Goal: Information Seeking & Learning: Learn about a topic

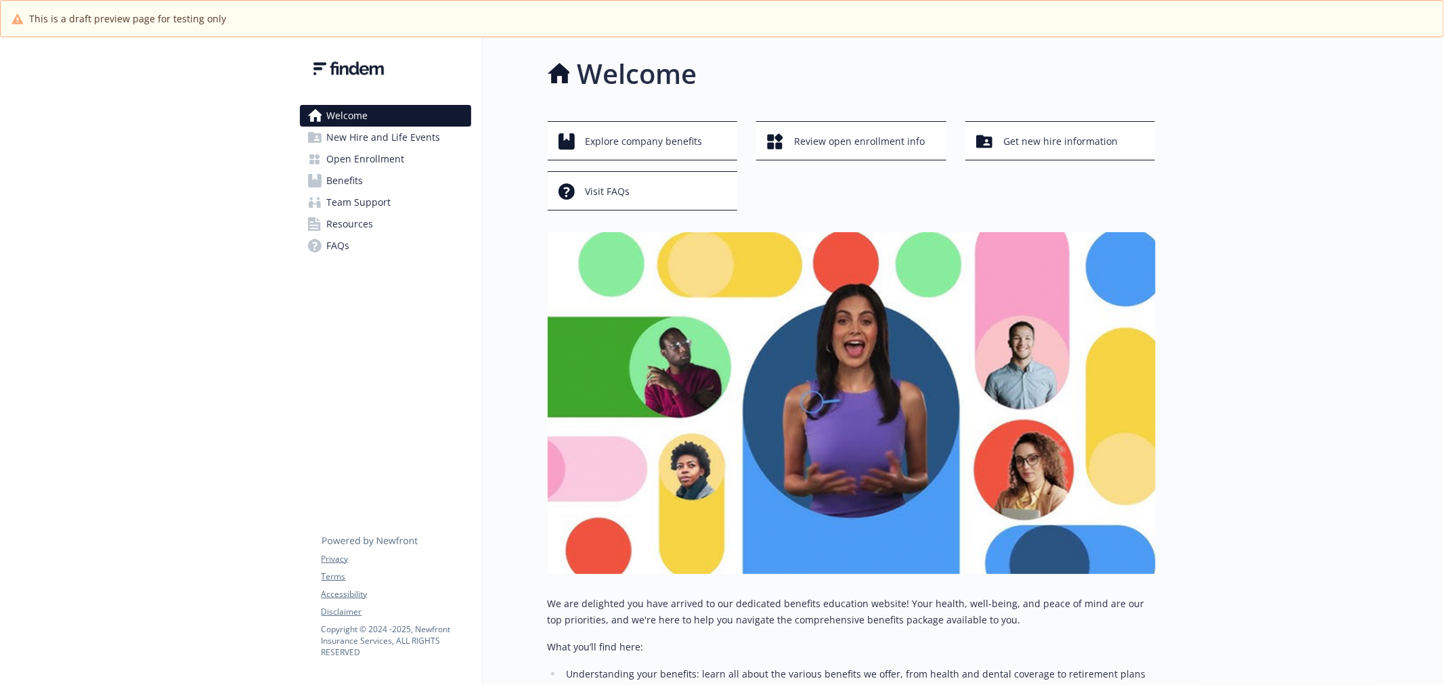
click at [371, 146] on span "New Hire and Life Events" at bounding box center [384, 138] width 114 height 22
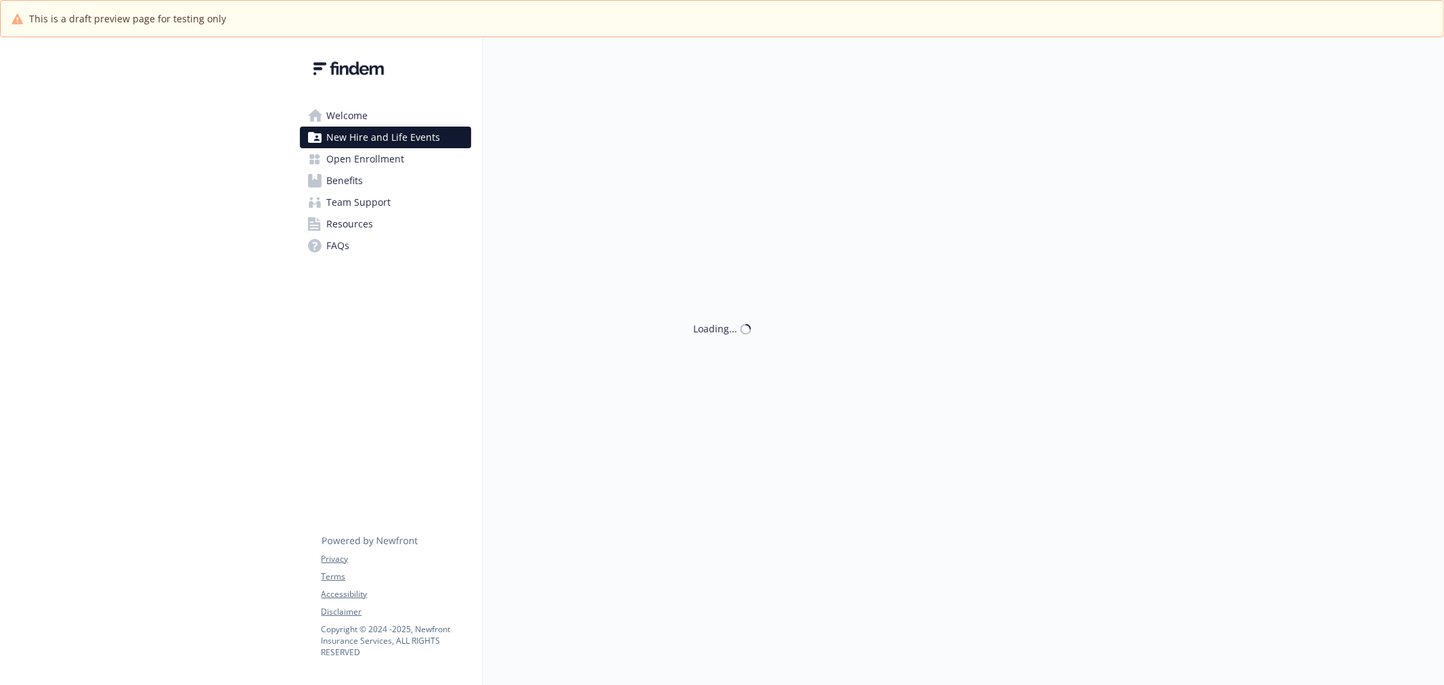
click at [363, 160] on span "Open Enrollment" at bounding box center [366, 159] width 78 height 22
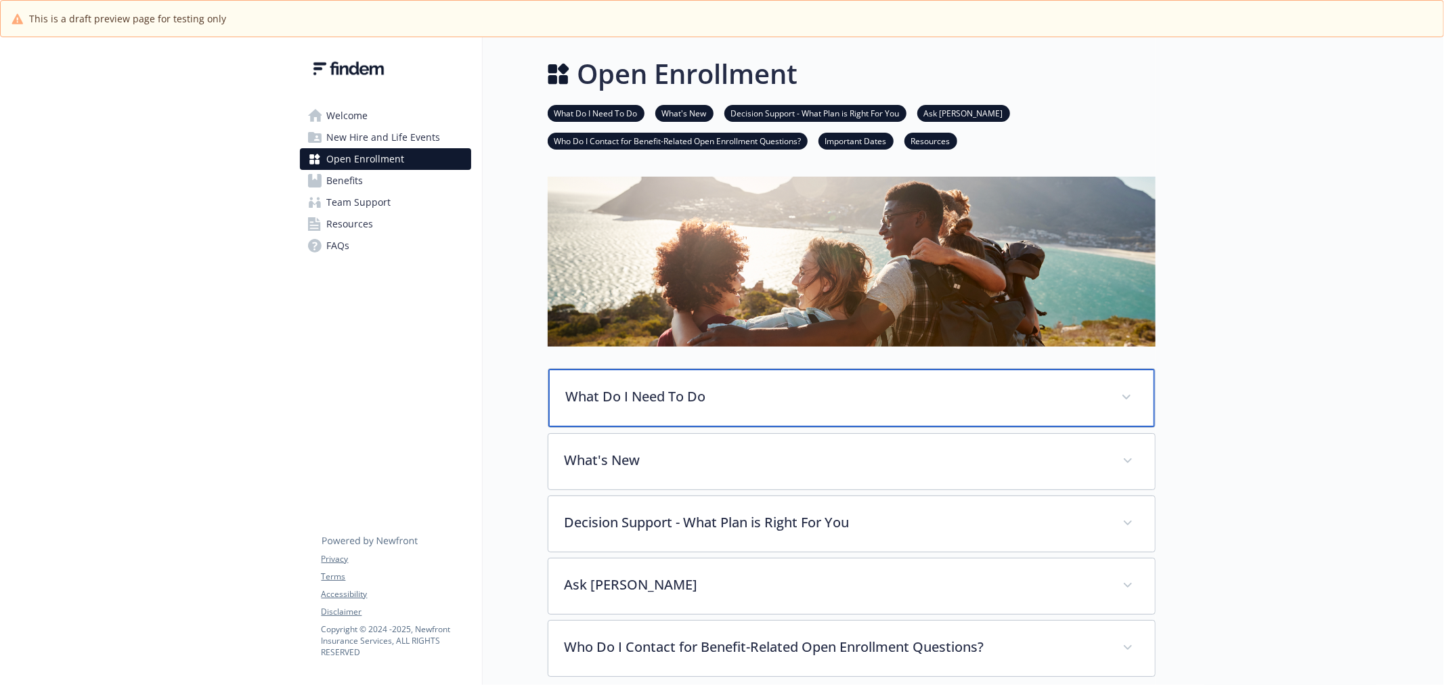
click at [743, 401] on p "What Do I Need To Do" at bounding box center [835, 396] width 539 height 20
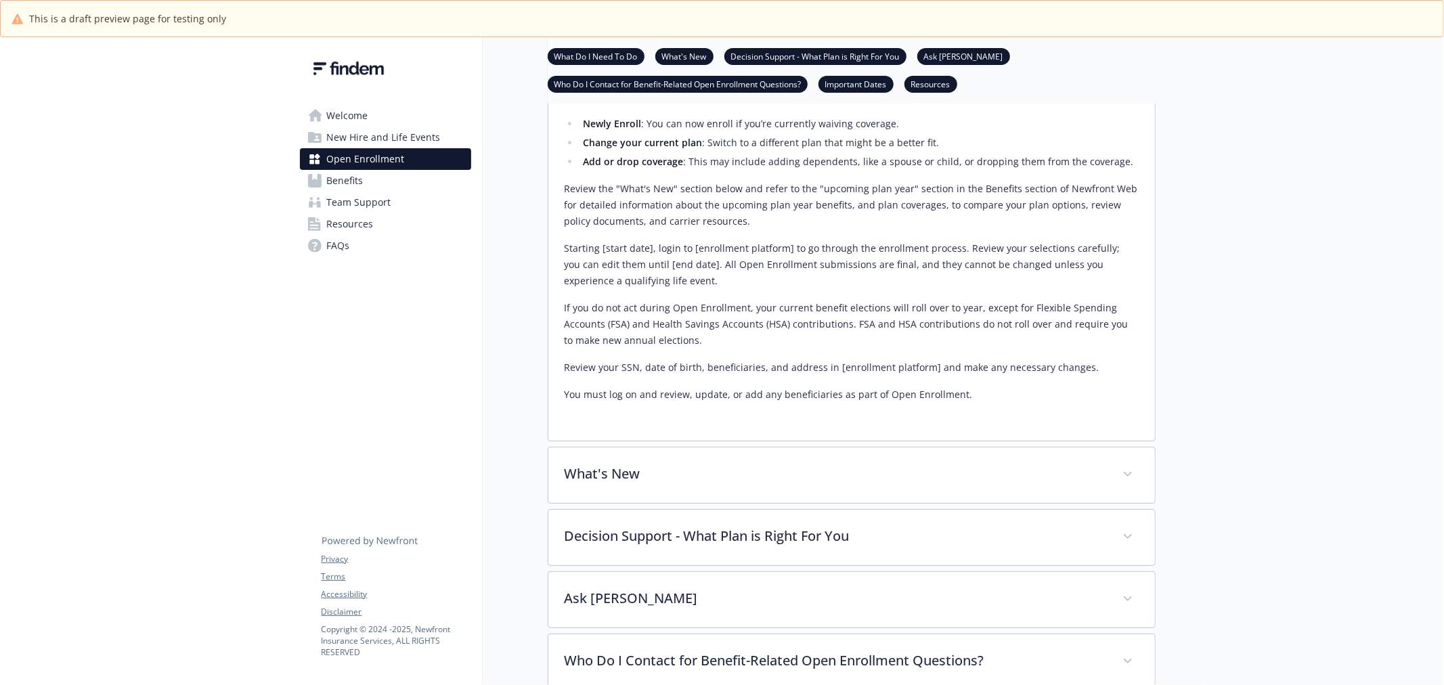
scroll to position [376, 0]
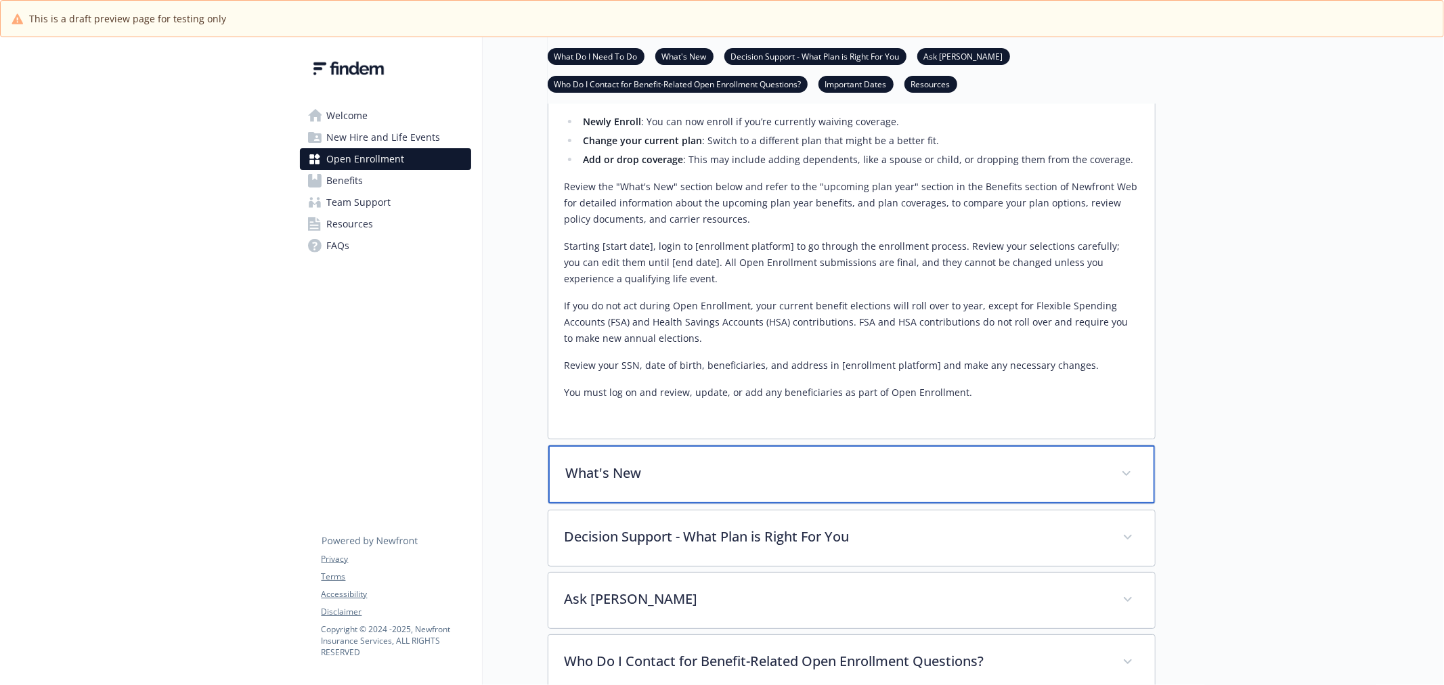
click at [759, 456] on div "What's New" at bounding box center [851, 474] width 606 height 58
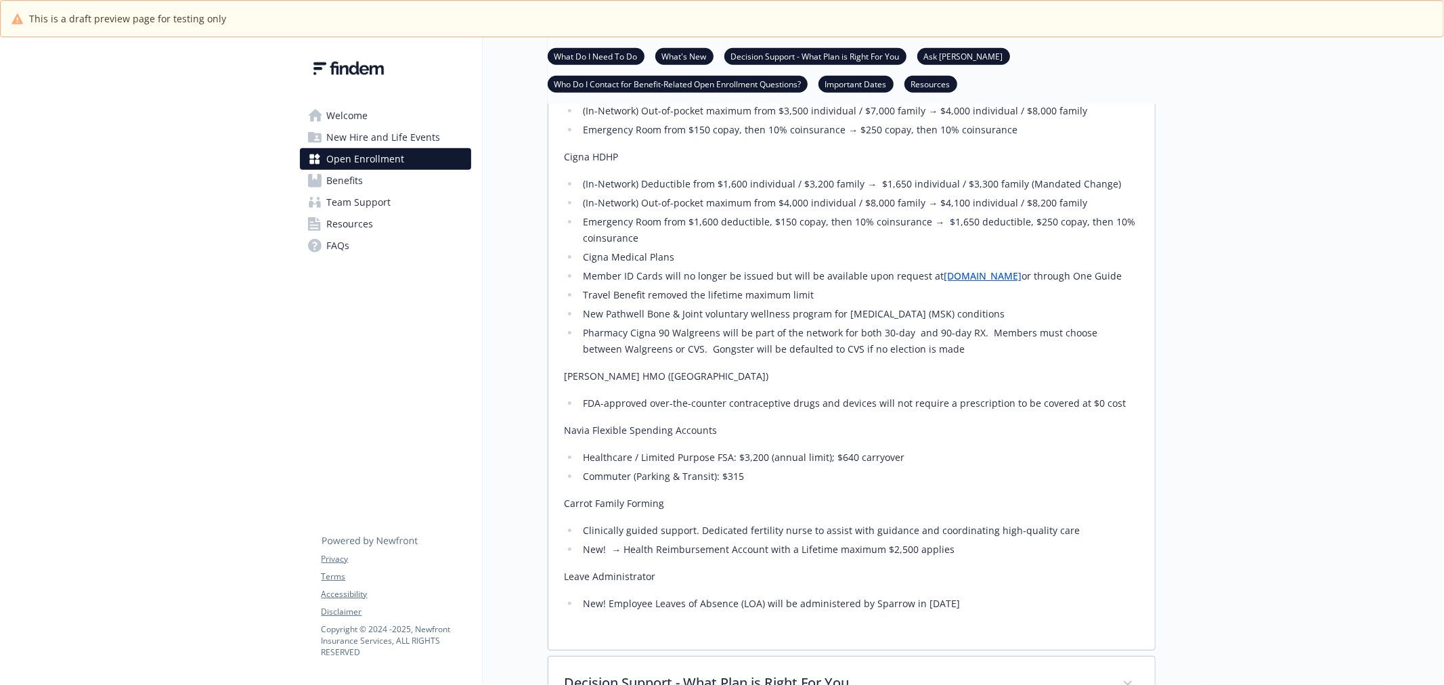
scroll to position [1128, 0]
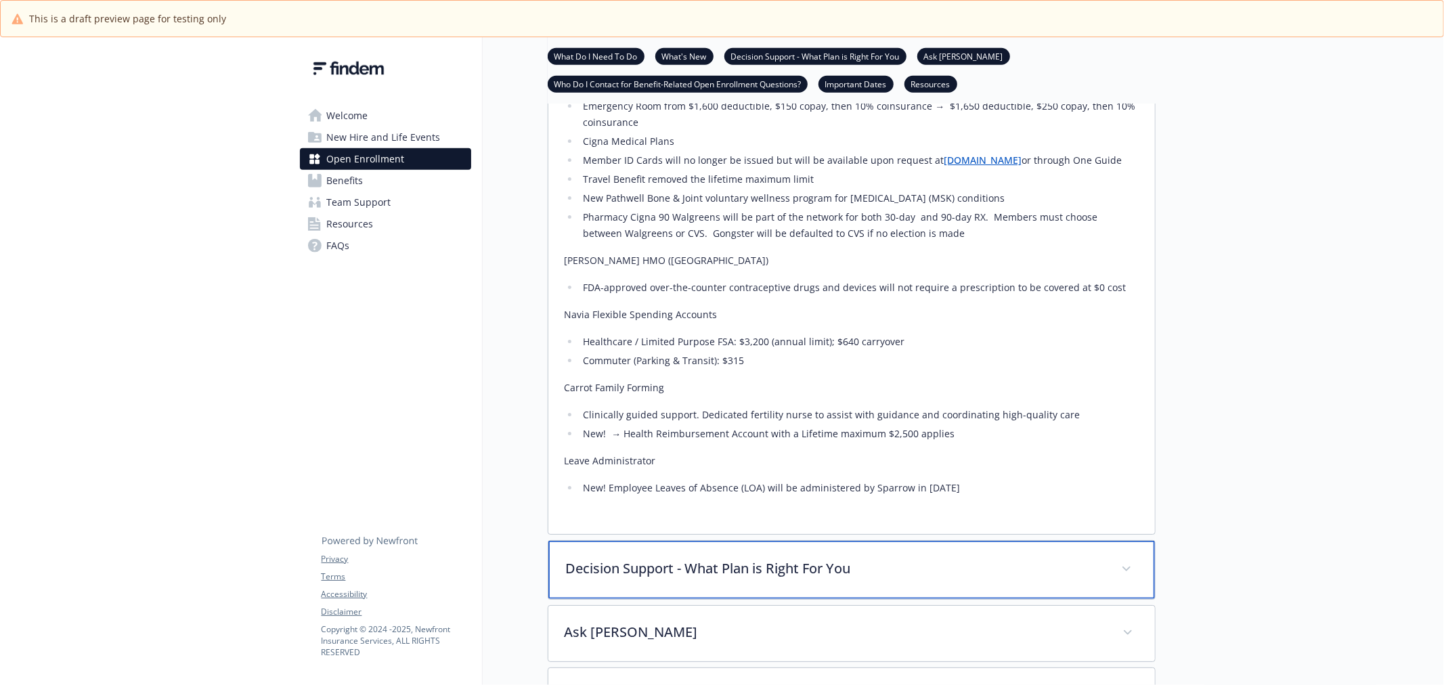
click at [822, 565] on p "Decision Support - What Plan is Right For You" at bounding box center [835, 568] width 539 height 20
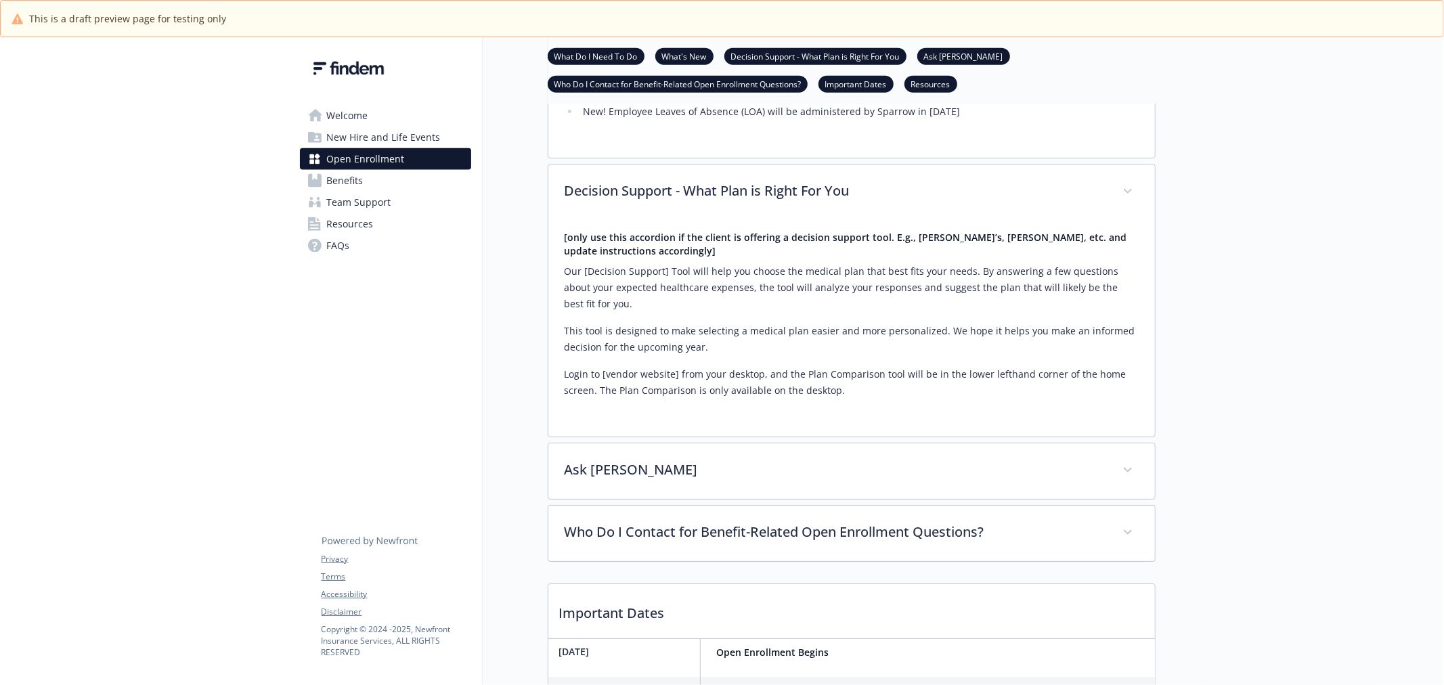
scroll to position [1579, 0]
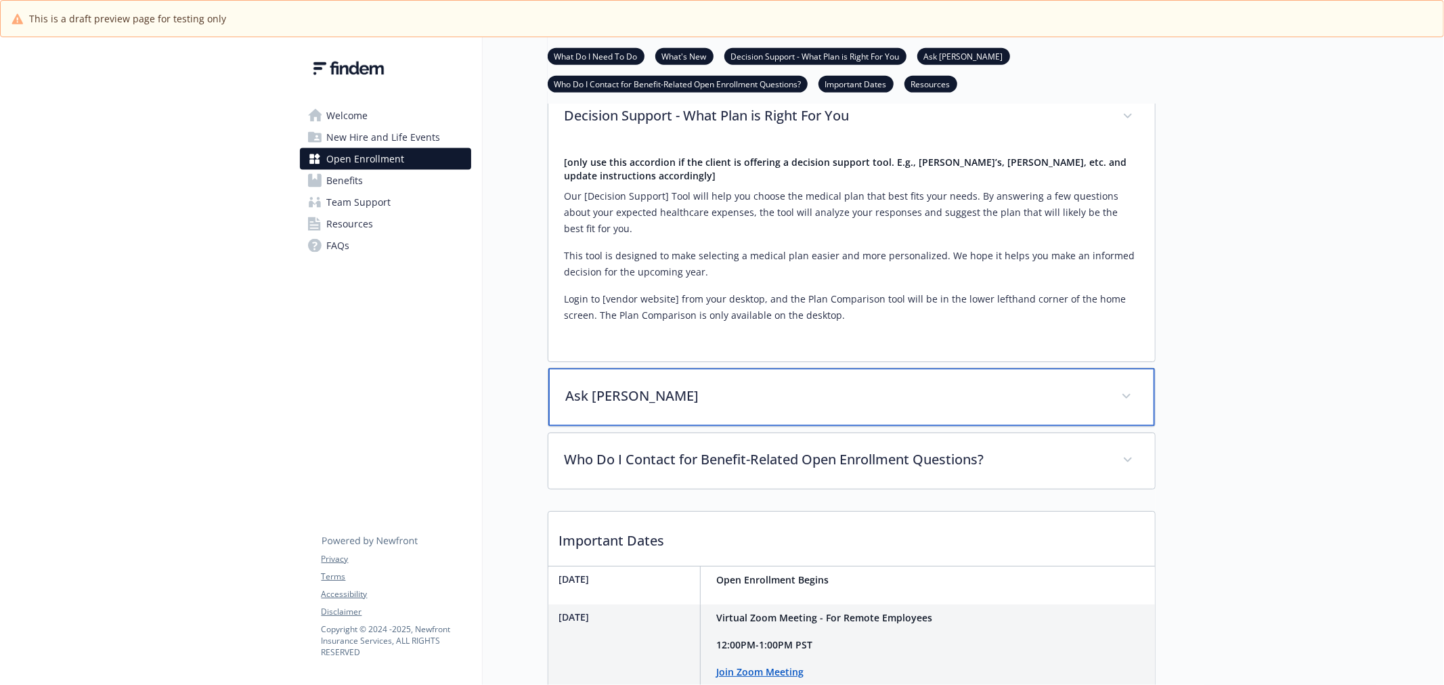
click at [875, 386] on p "Ask [PERSON_NAME]" at bounding box center [835, 396] width 539 height 20
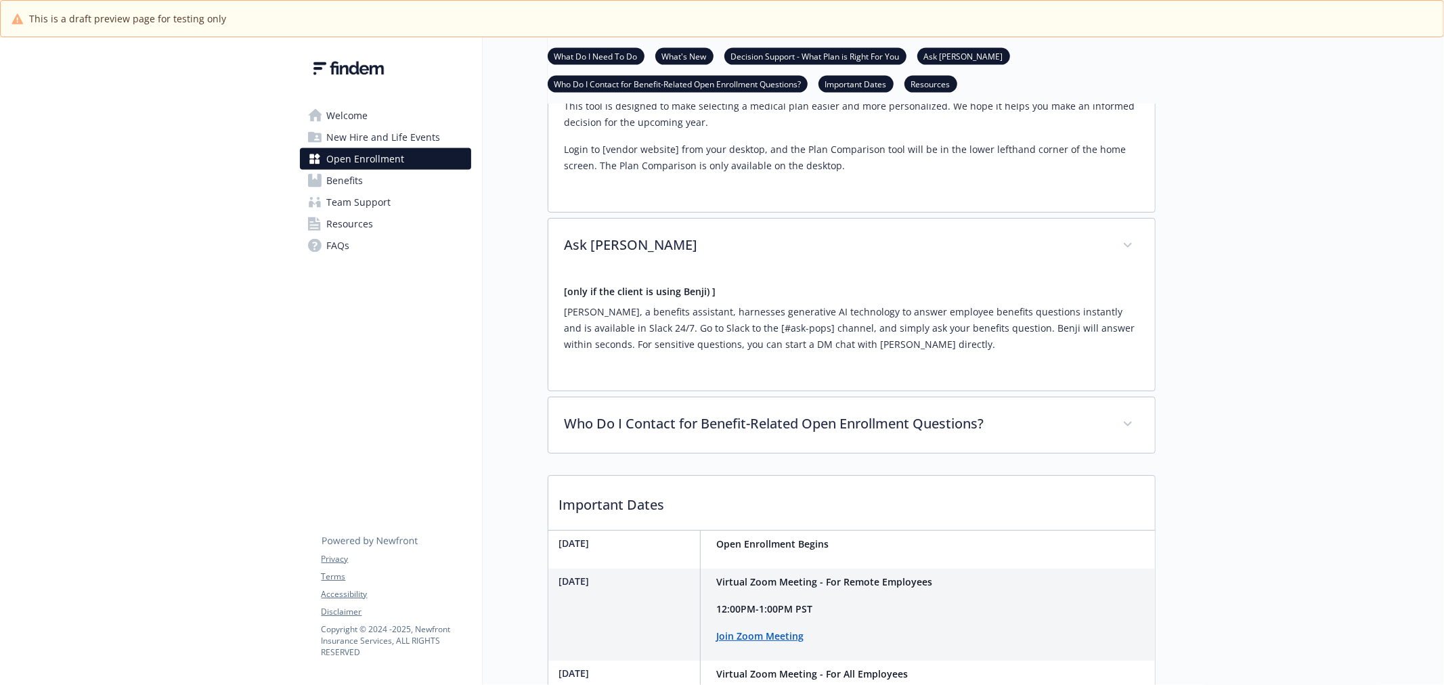
scroll to position [1729, 0]
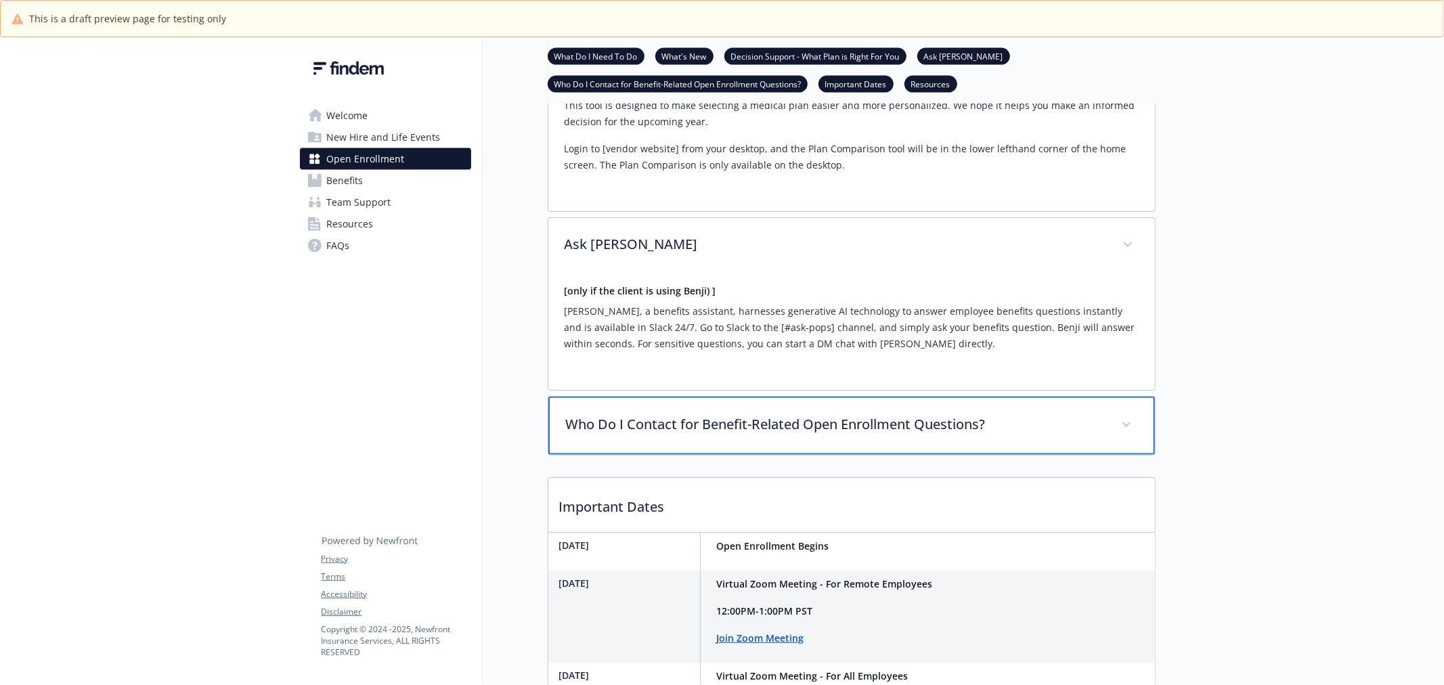
drag, startPoint x: 942, startPoint y: 429, endPoint x: 924, endPoint y: 448, distance: 25.9
click at [927, 444] on div "Who Do I Contact for Benefit-Related Open Enrollment Questions?" at bounding box center [851, 426] width 606 height 58
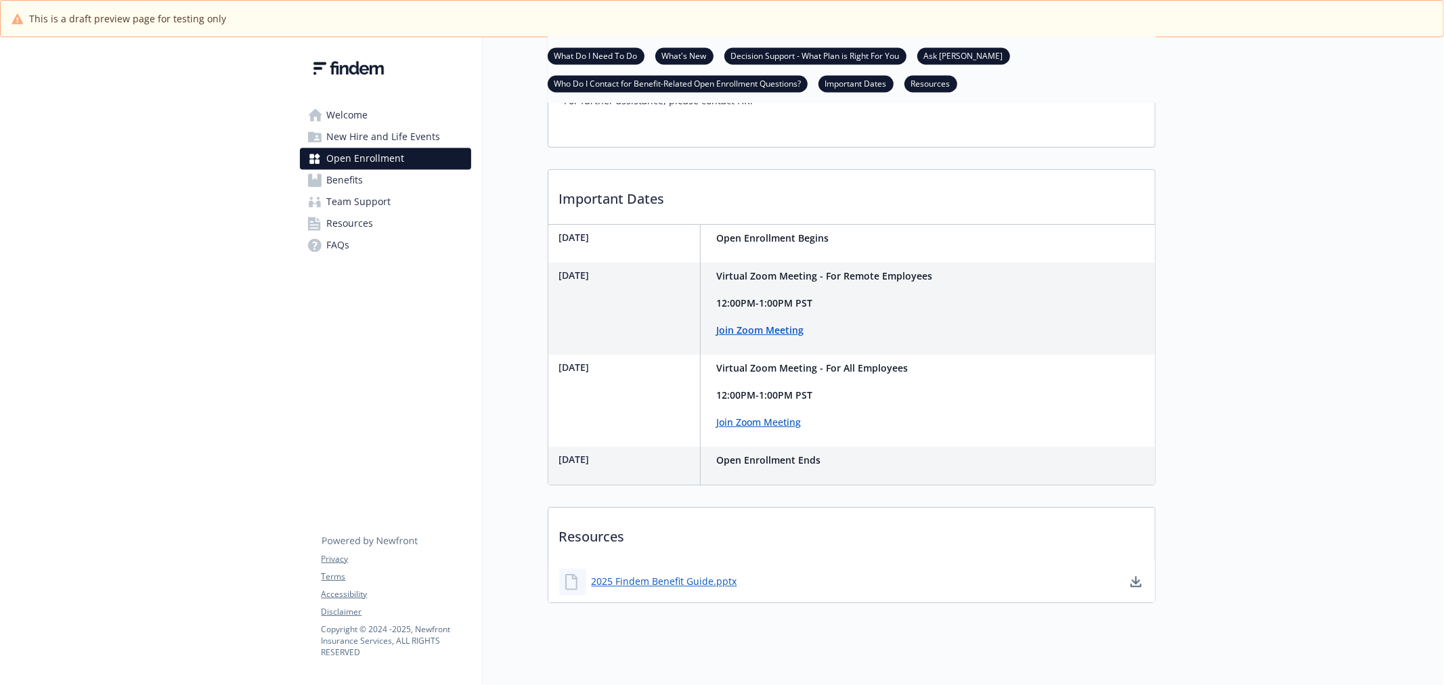
scroll to position [2207, 0]
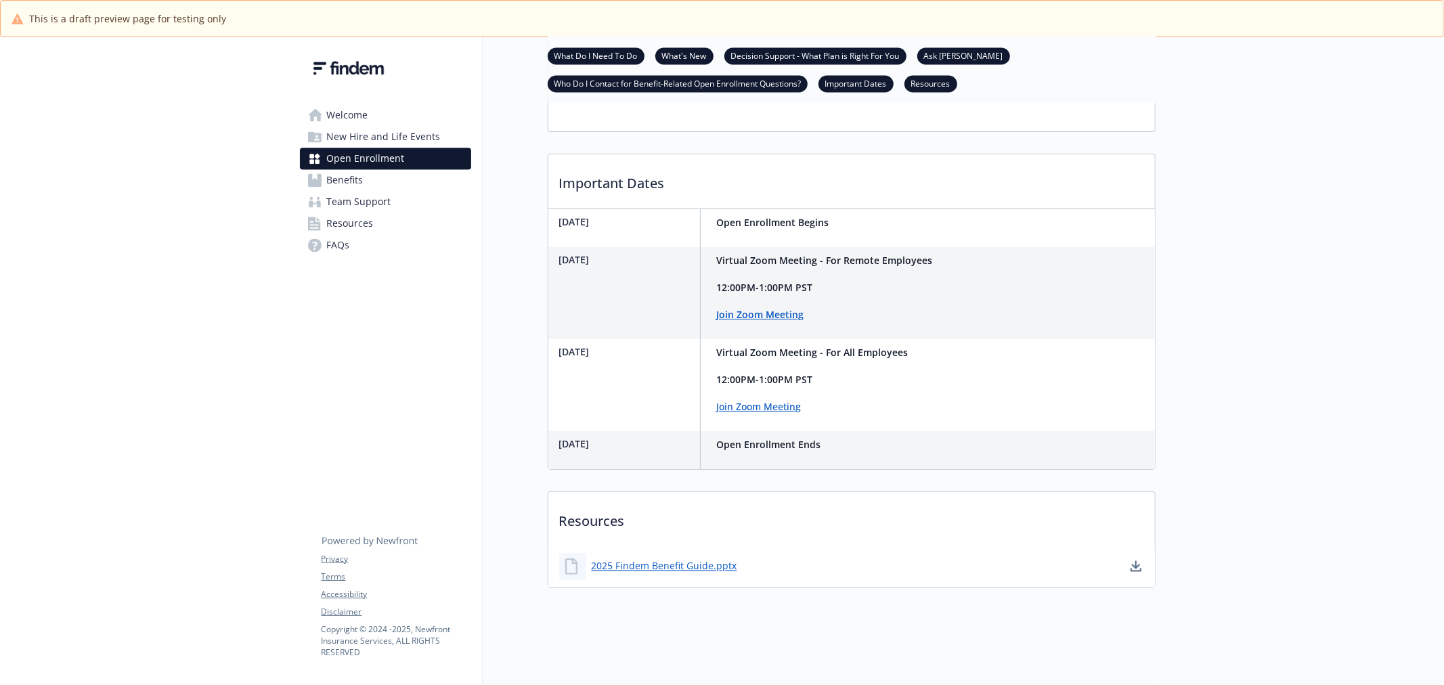
click at [395, 139] on span "New Hire and Life Events" at bounding box center [384, 138] width 114 height 22
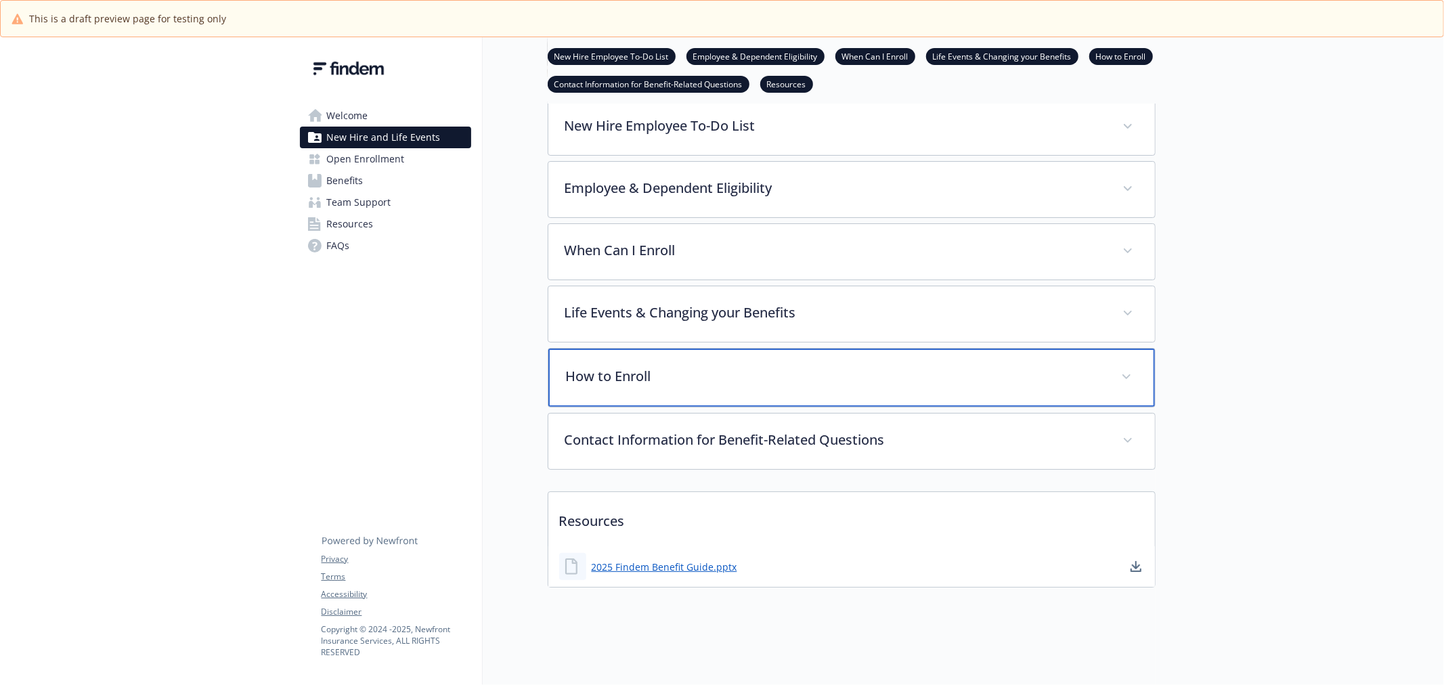
scroll to position [238, 0]
click at [749, 380] on div "How to Enroll" at bounding box center [851, 378] width 606 height 58
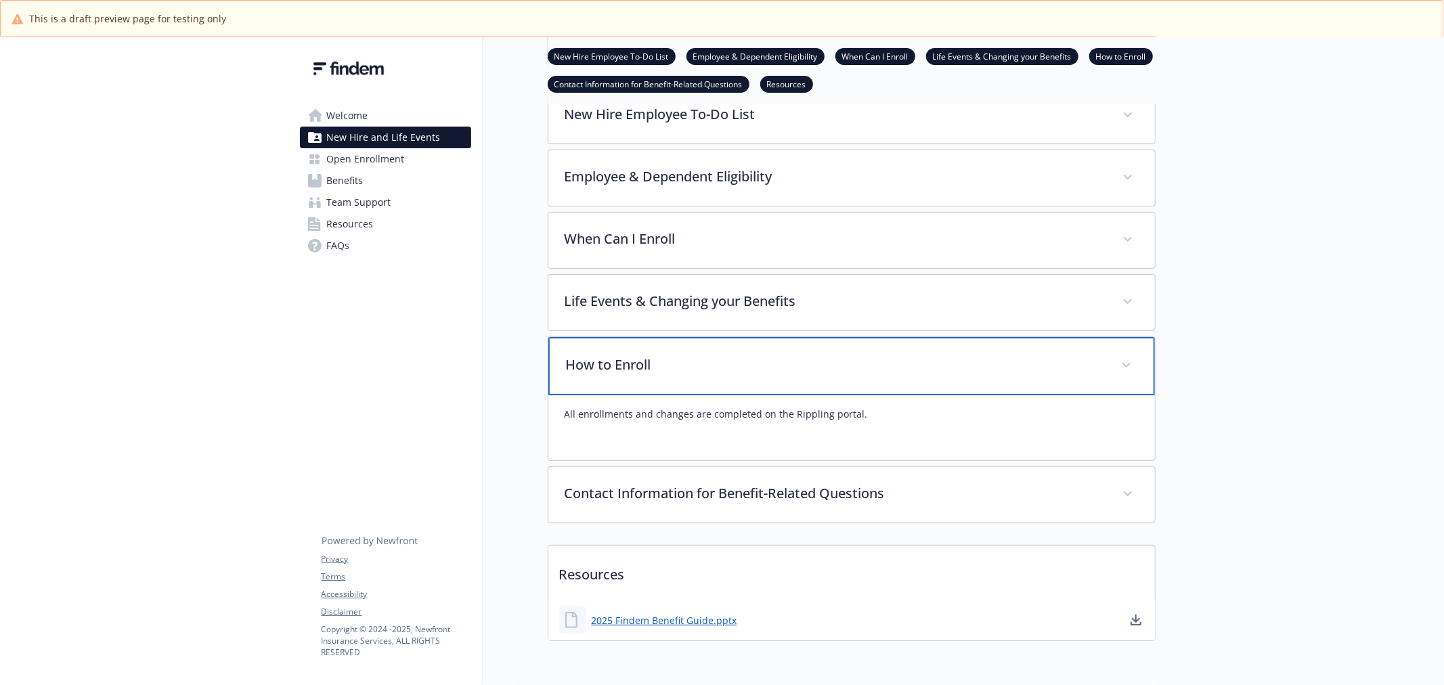
click at [749, 380] on div "How to Enroll" at bounding box center [851, 366] width 606 height 58
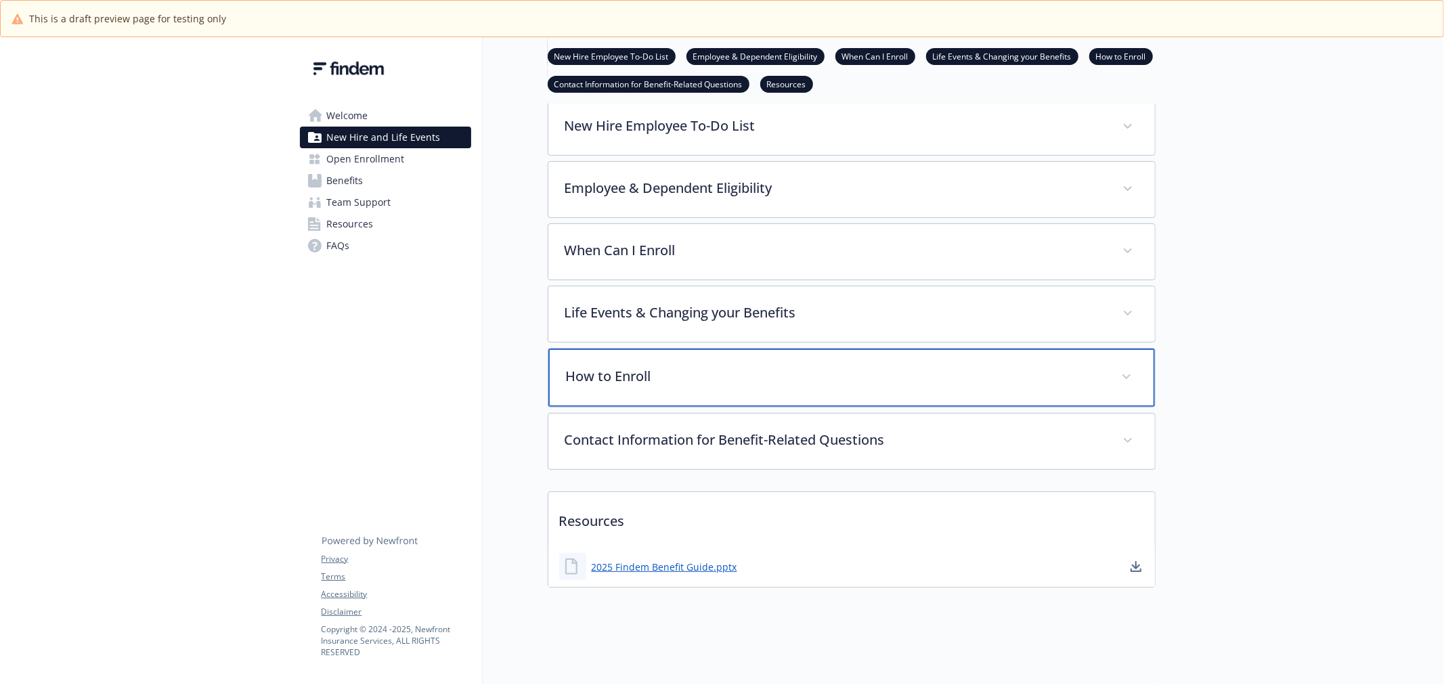
scroll to position [237, 0]
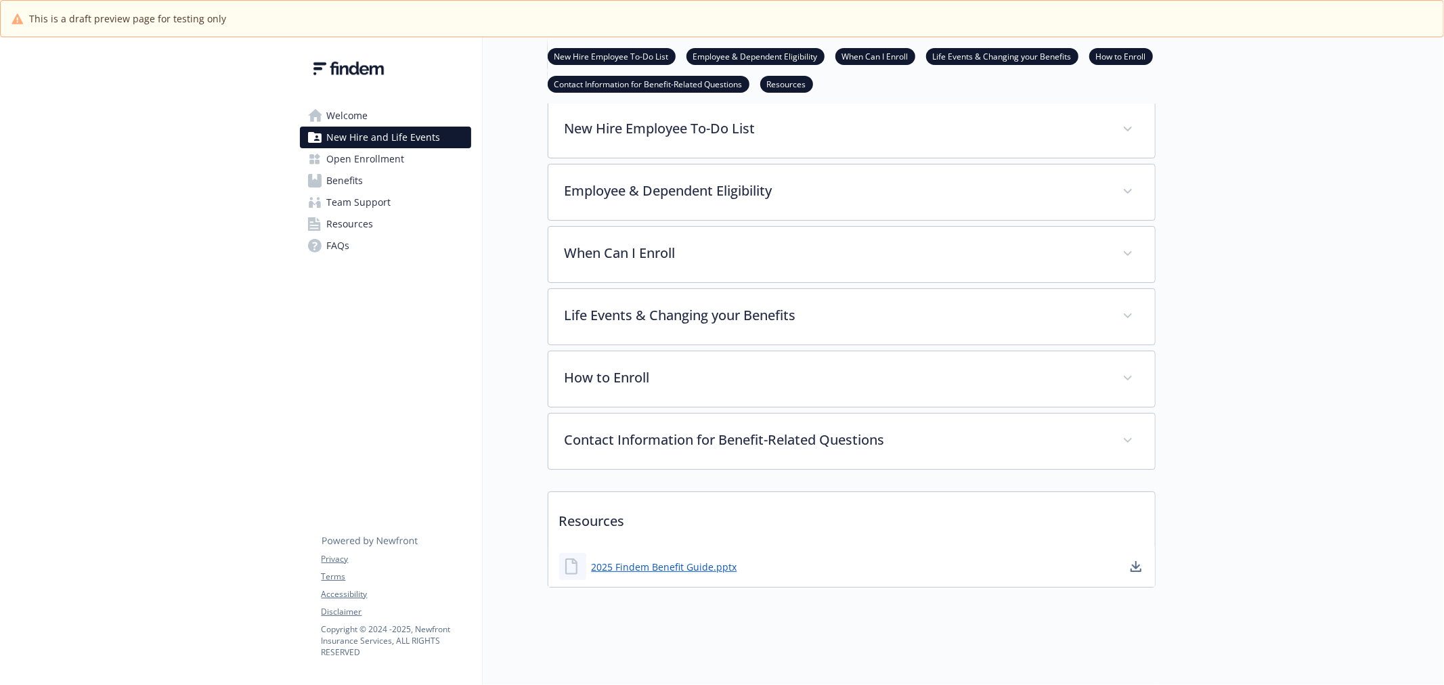
click at [337, 105] on span "Welcome" at bounding box center [347, 116] width 41 height 22
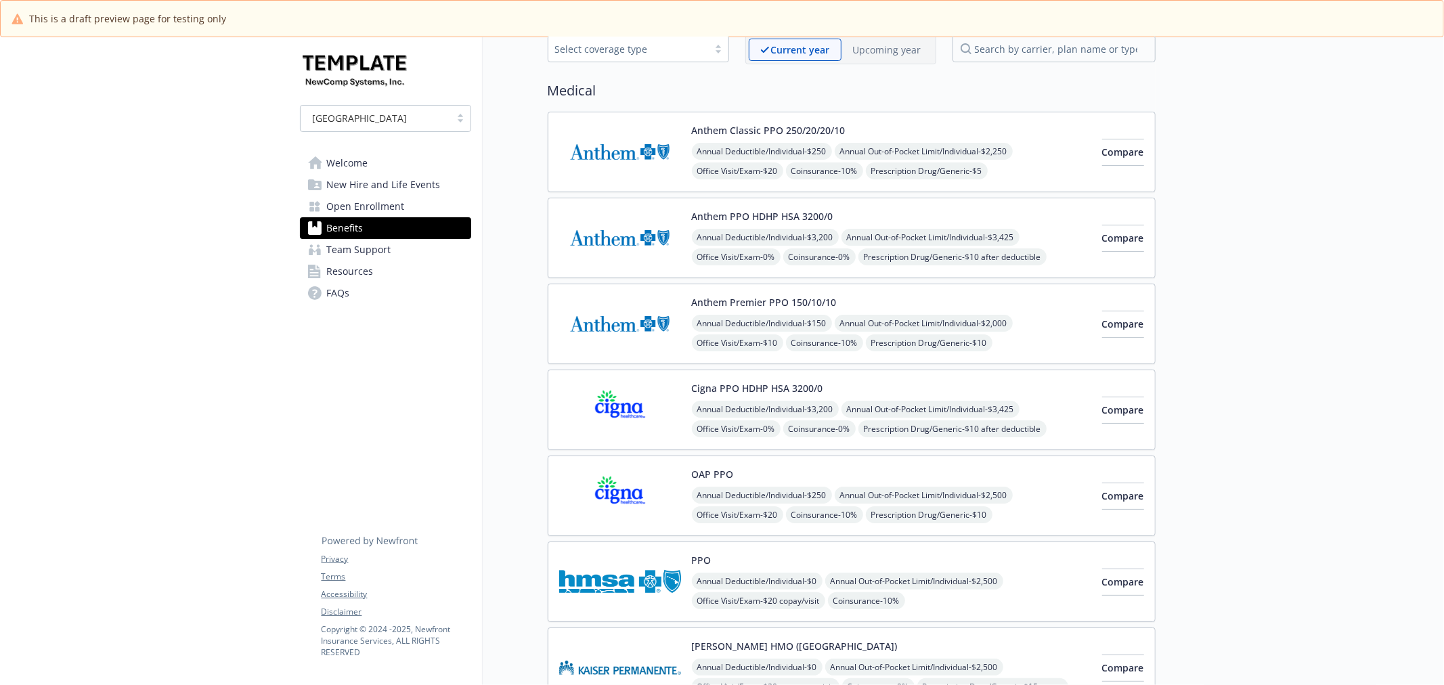
click at [371, 207] on span "Open Enrollment" at bounding box center [366, 207] width 78 height 22
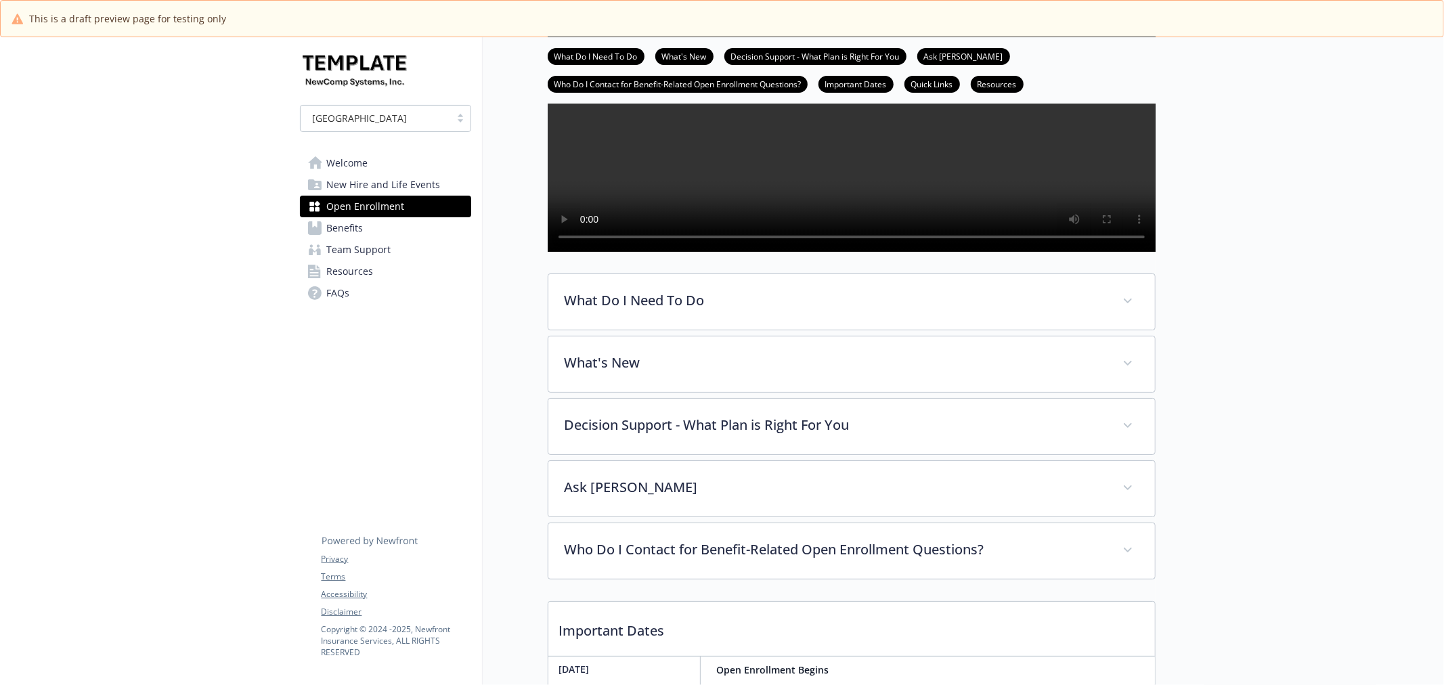
scroll to position [301, 0]
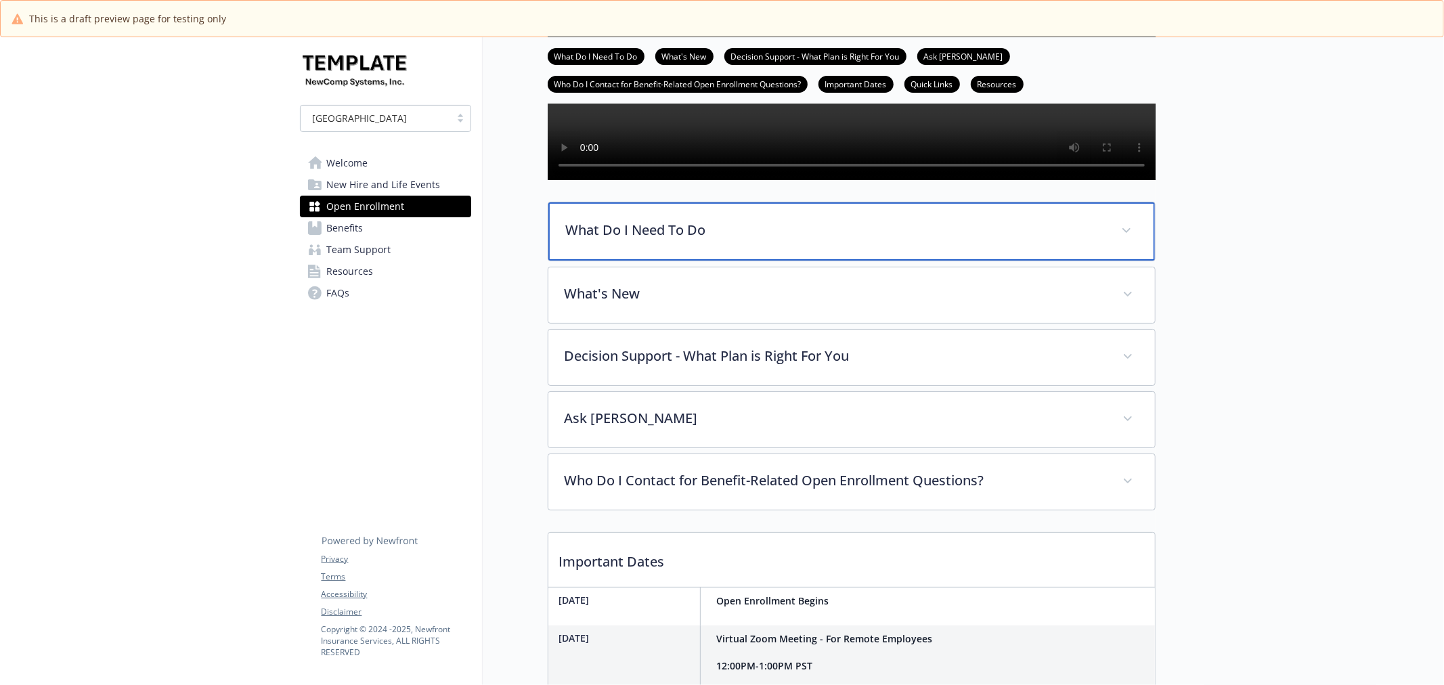
click at [751, 261] on div "What Do I Need To Do" at bounding box center [851, 231] width 606 height 58
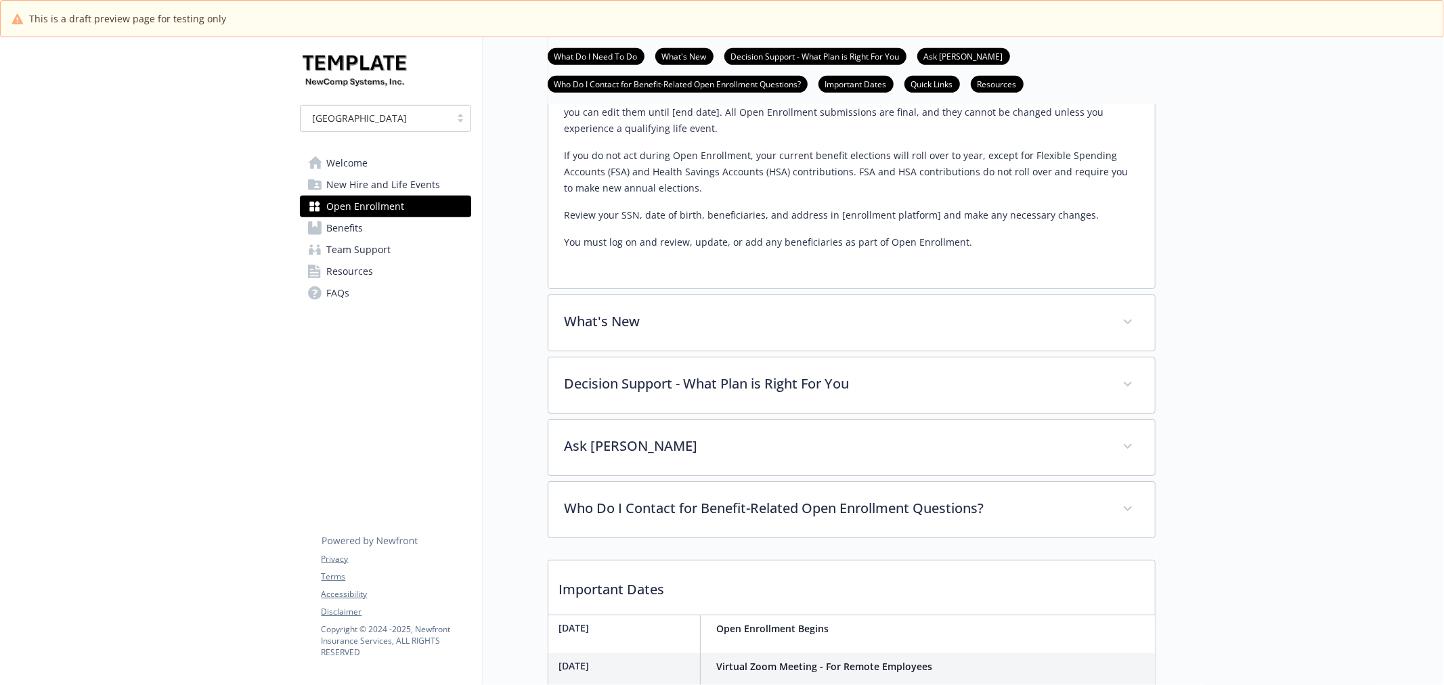
scroll to position [677, 0]
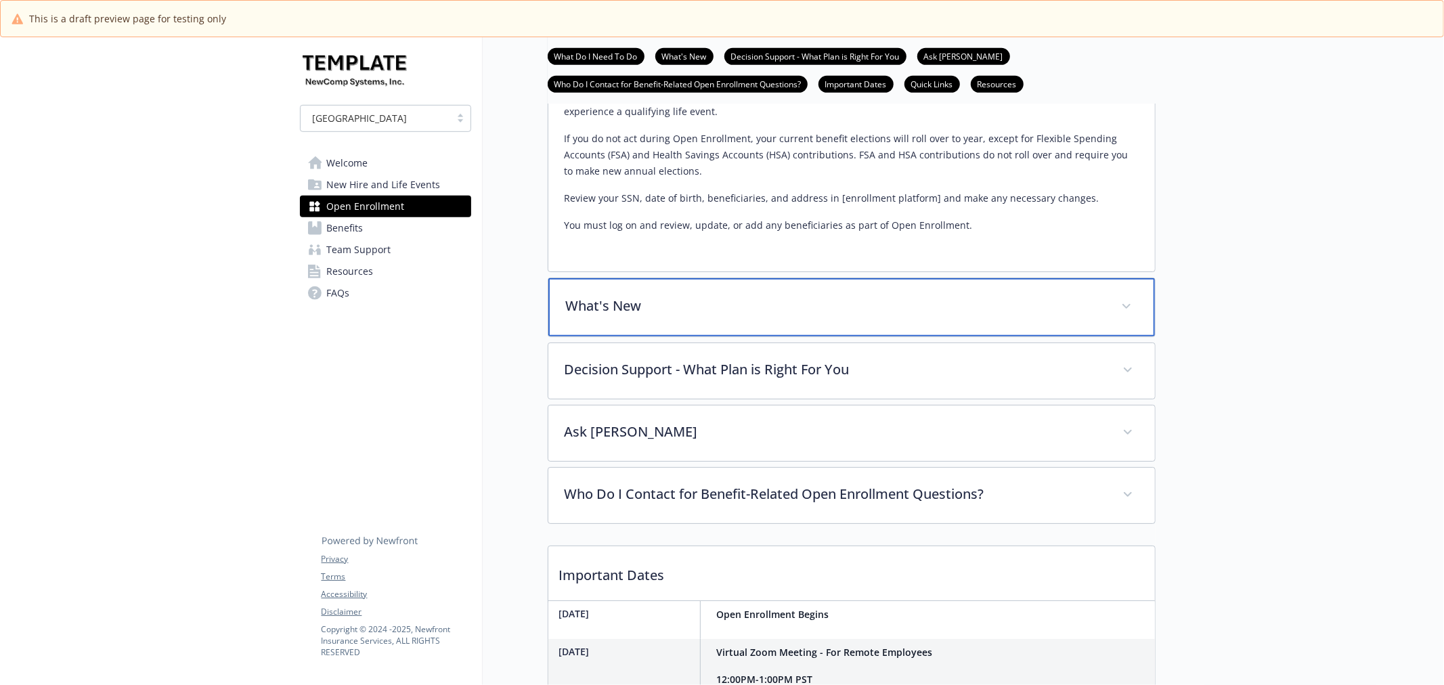
click at [682, 322] on div "What's New" at bounding box center [851, 307] width 606 height 58
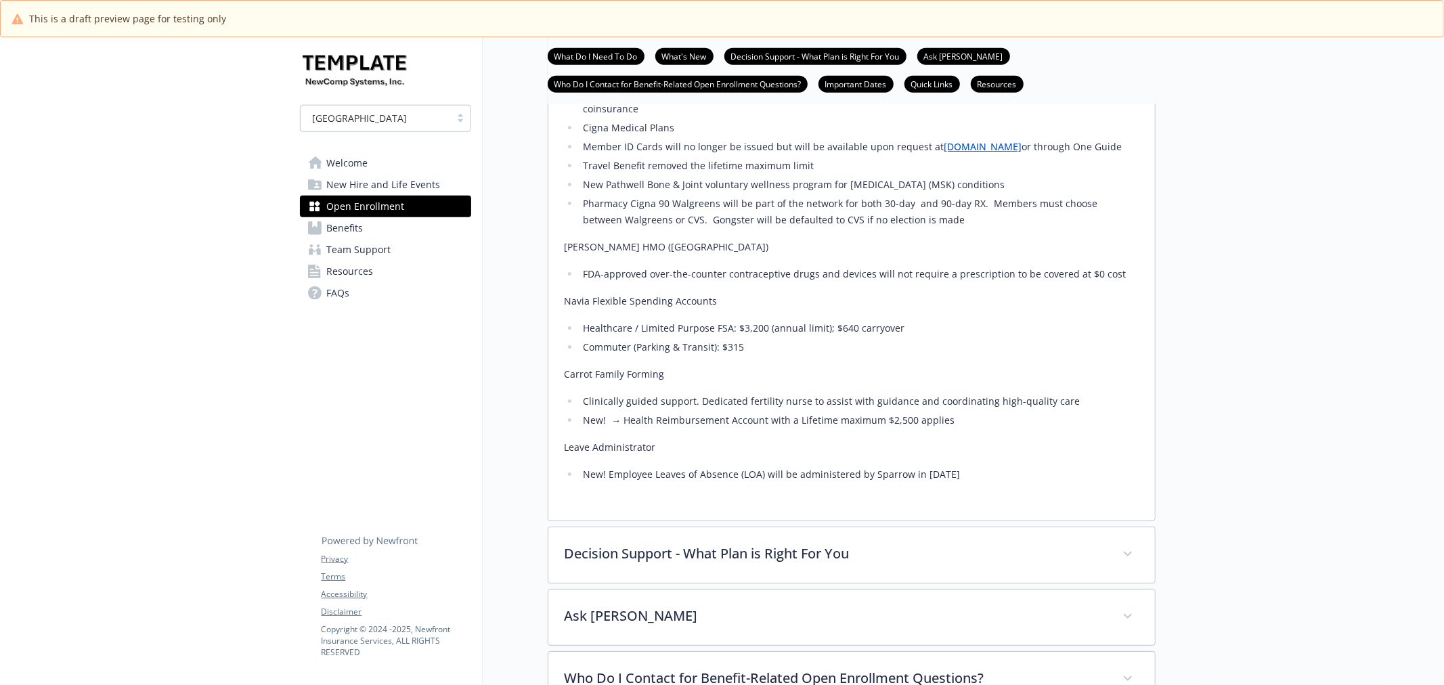
scroll to position [1354, 0]
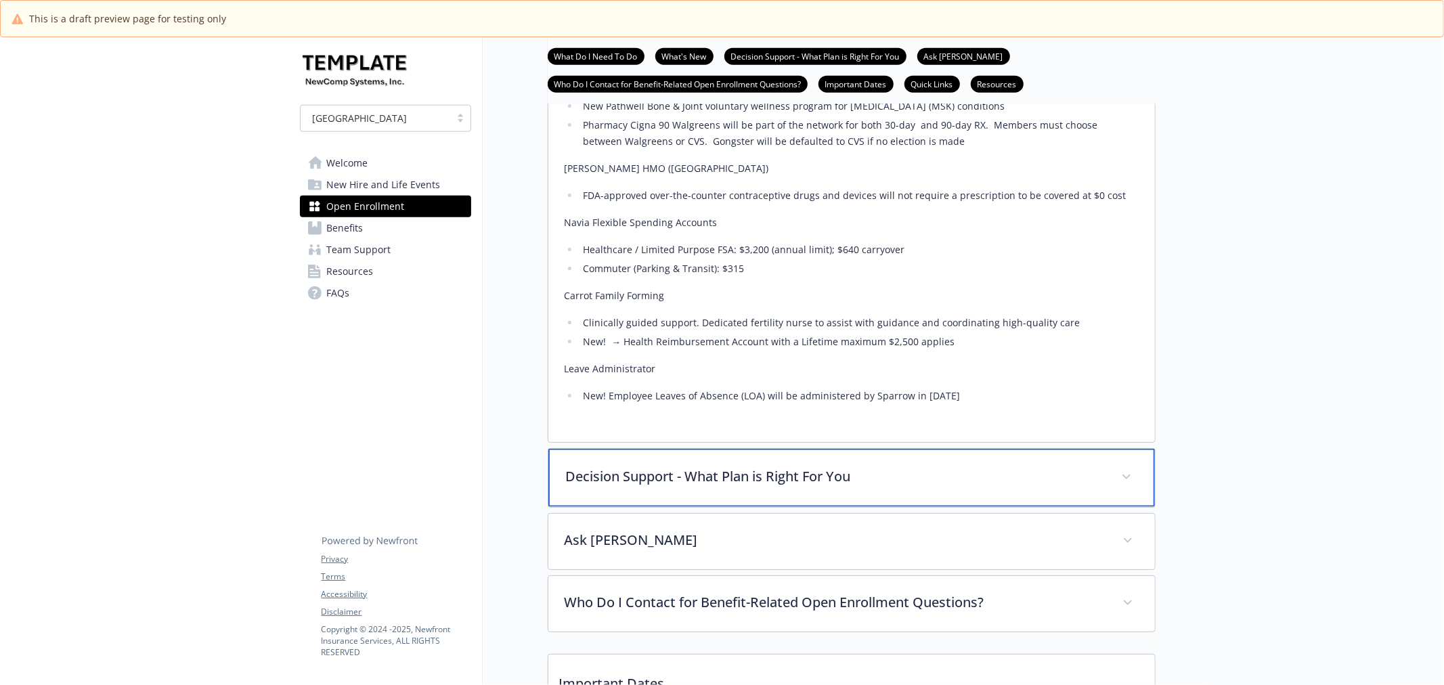
click at [651, 487] on p "Decision Support - What Plan is Right For You" at bounding box center [835, 476] width 539 height 20
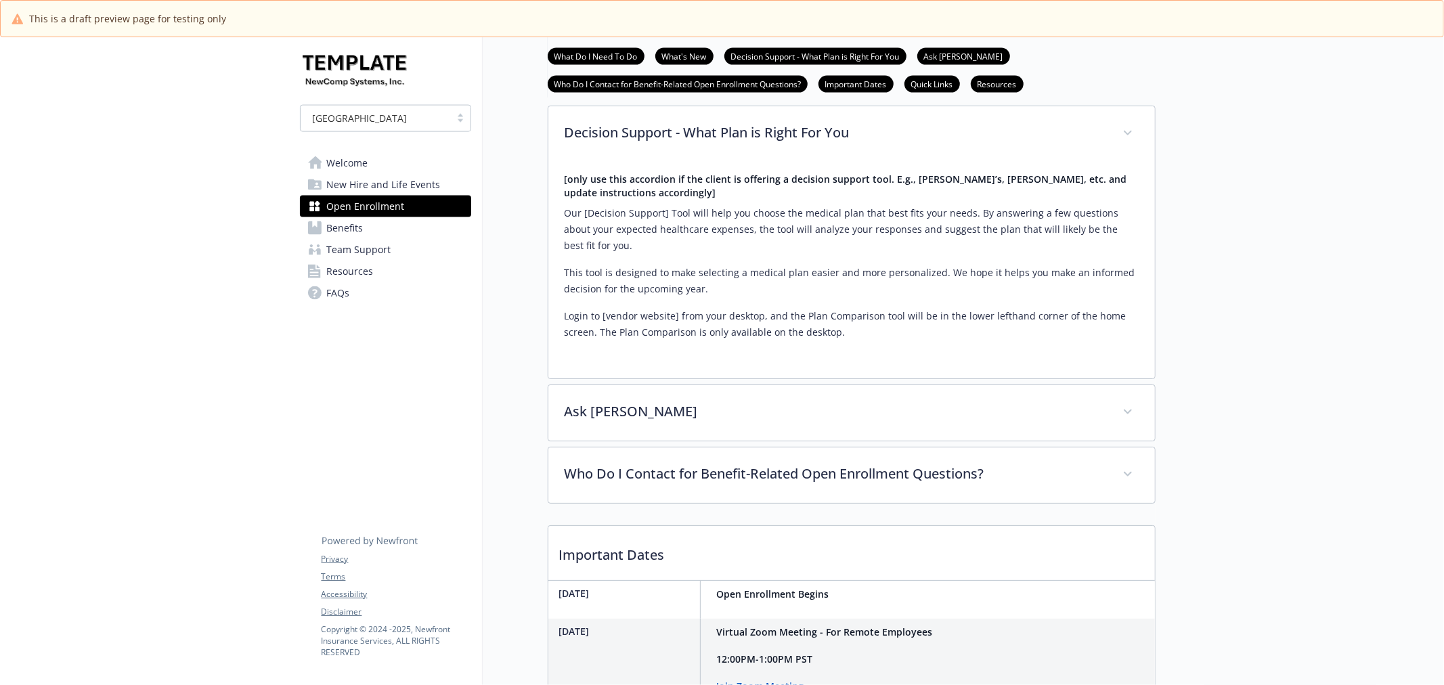
scroll to position [1729, 0]
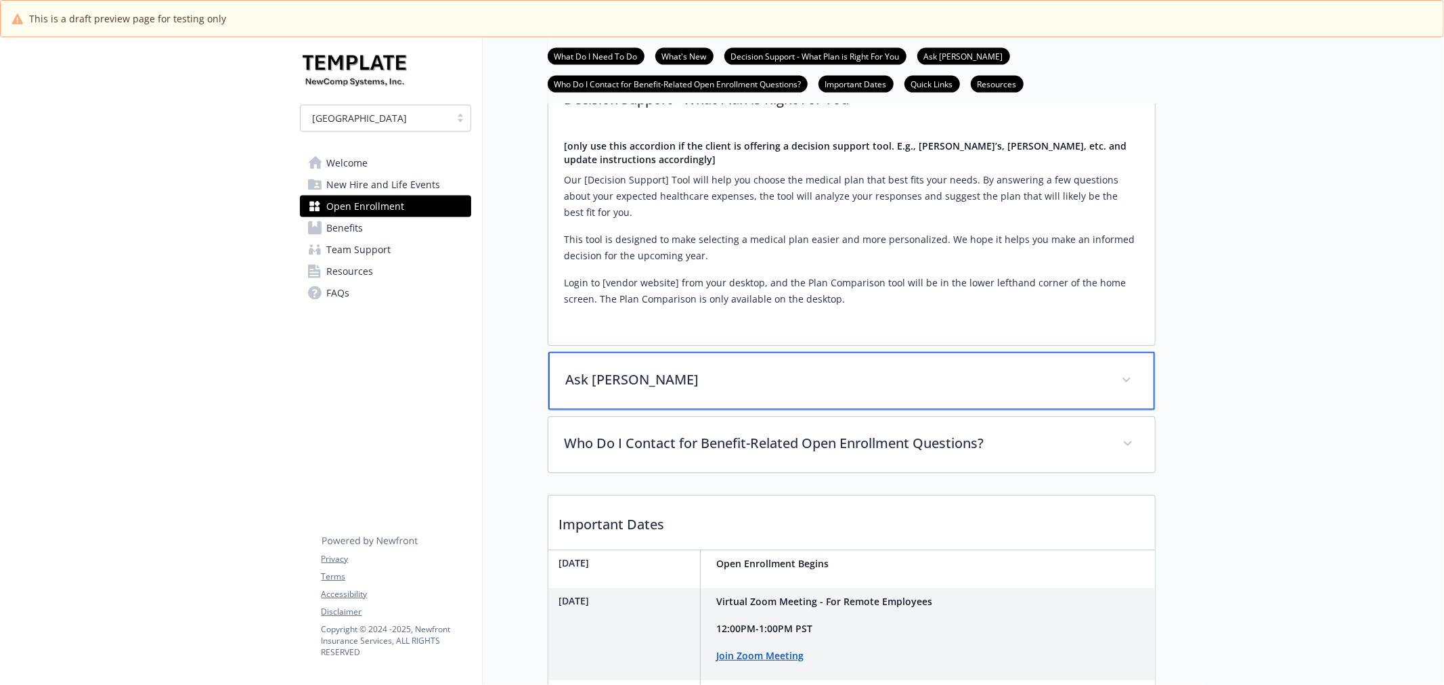
click at [623, 410] on div "Ask [PERSON_NAME]" at bounding box center [851, 381] width 606 height 58
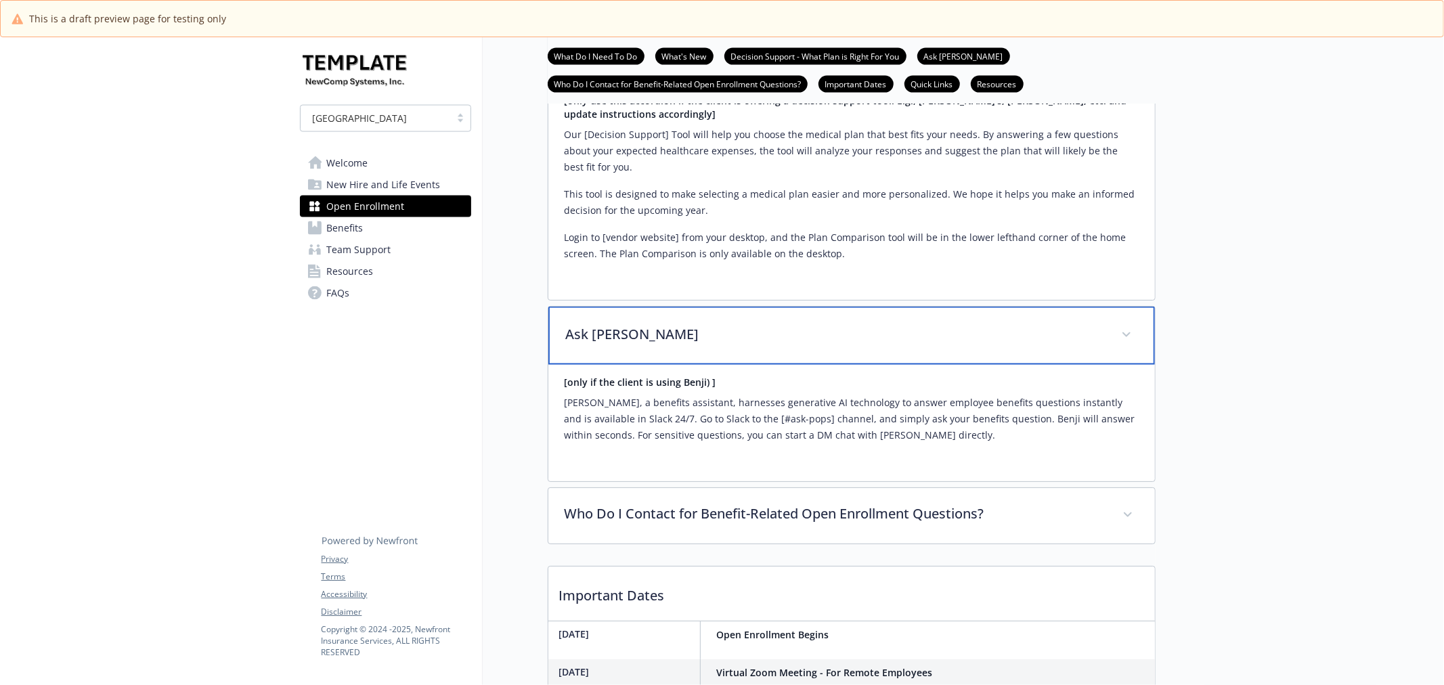
scroll to position [1955, 0]
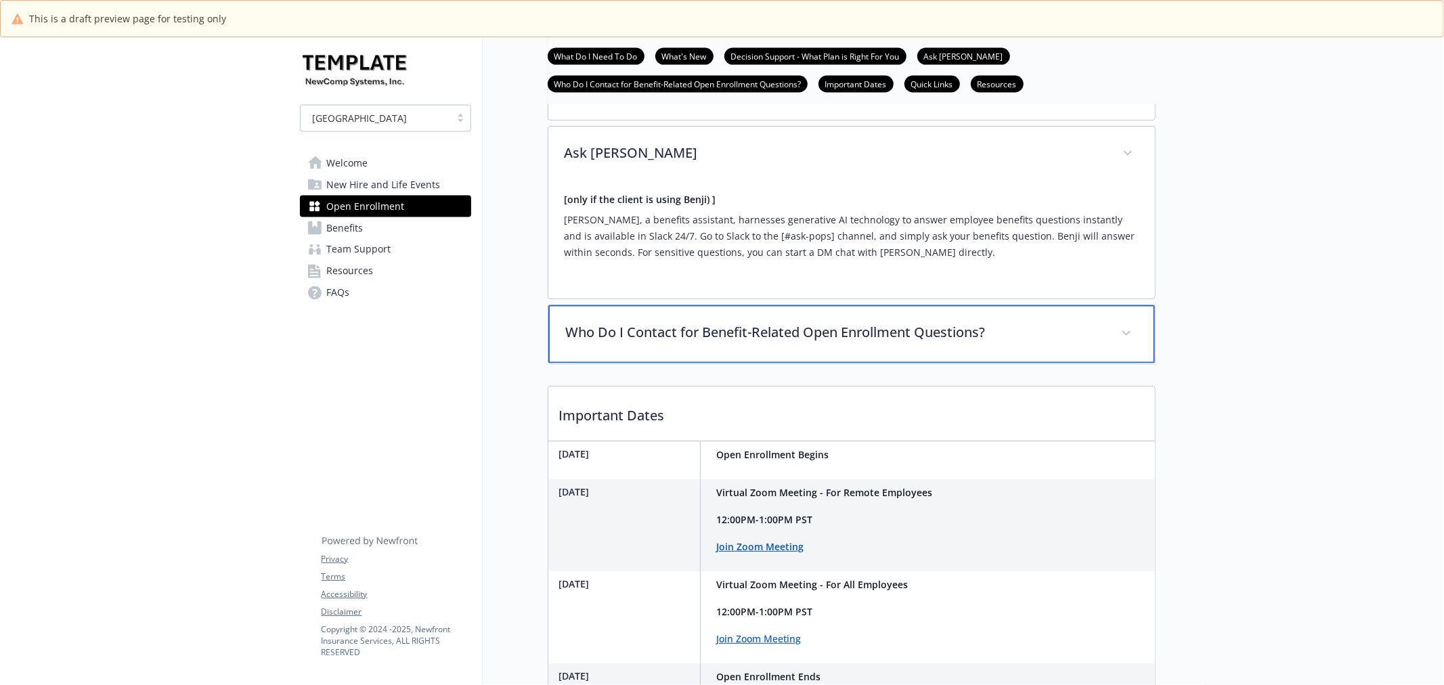
click at [711, 363] on div "Who Do I Contact for Benefit-Related Open Enrollment Questions?" at bounding box center [851, 334] width 606 height 58
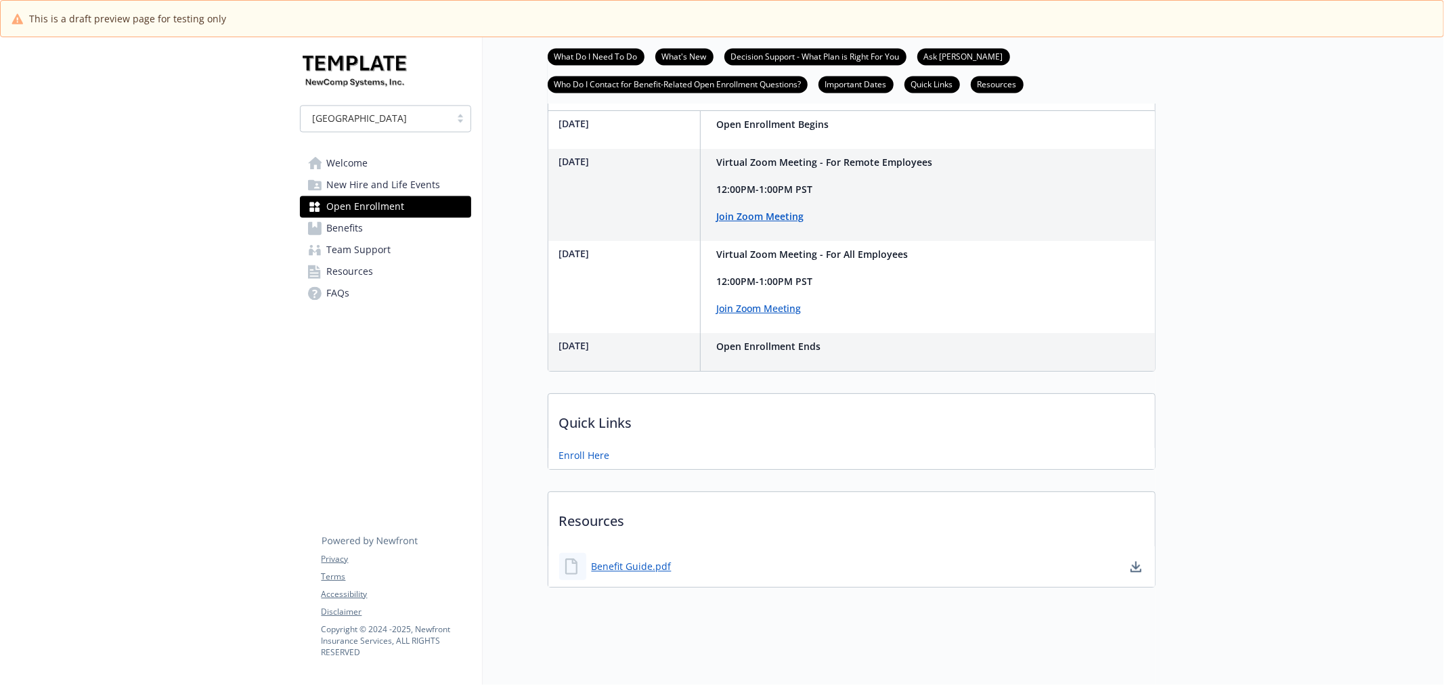
scroll to position [2477, 0]
click at [363, 224] on link "Benefits" at bounding box center [385, 228] width 171 height 22
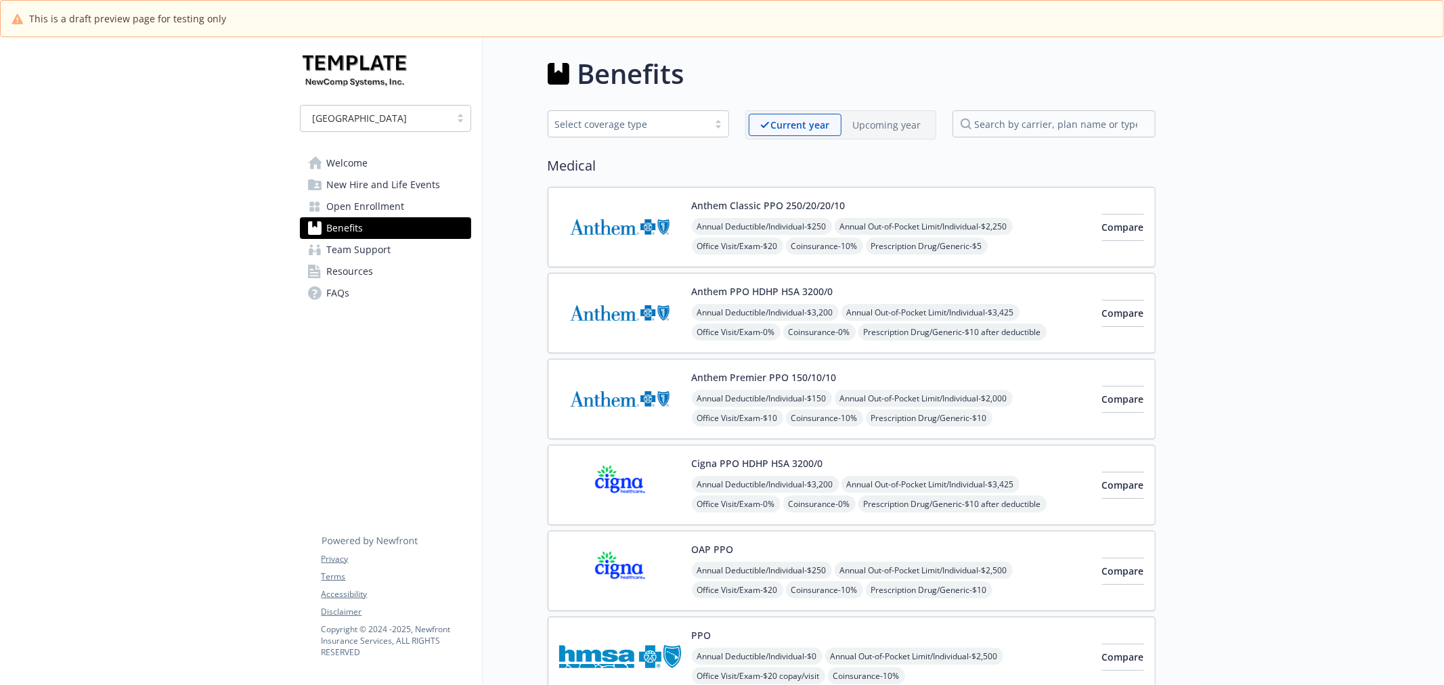
click at [654, 219] on img at bounding box center [620, 227] width 122 height 58
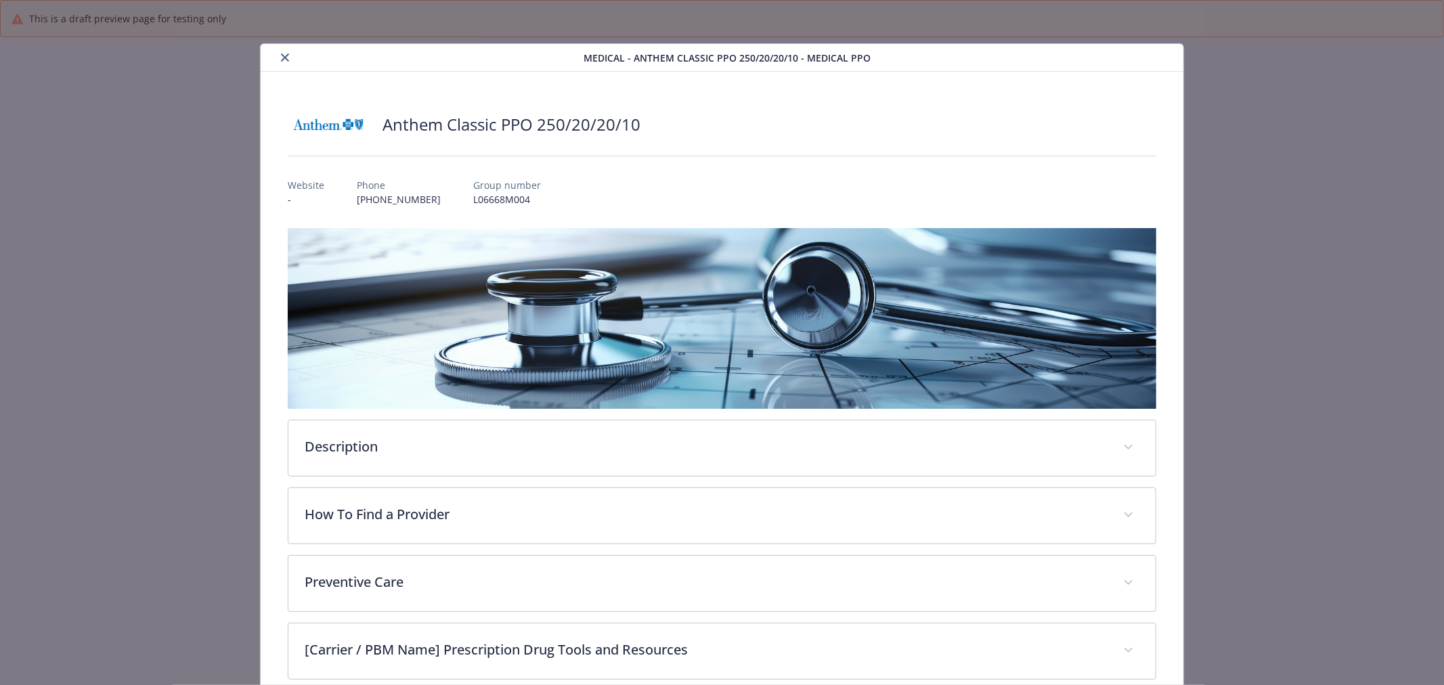
scroll to position [41, 0]
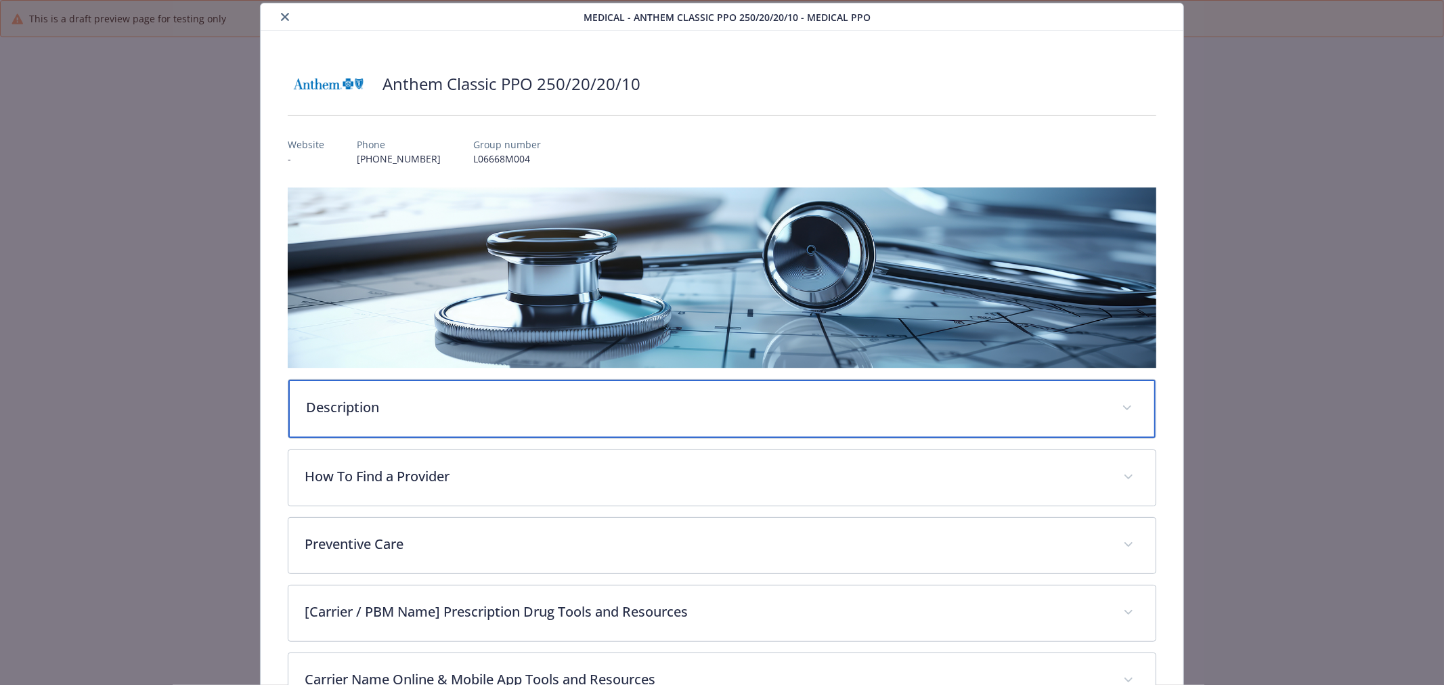
click at [542, 409] on p "Description" at bounding box center [705, 407] width 799 height 20
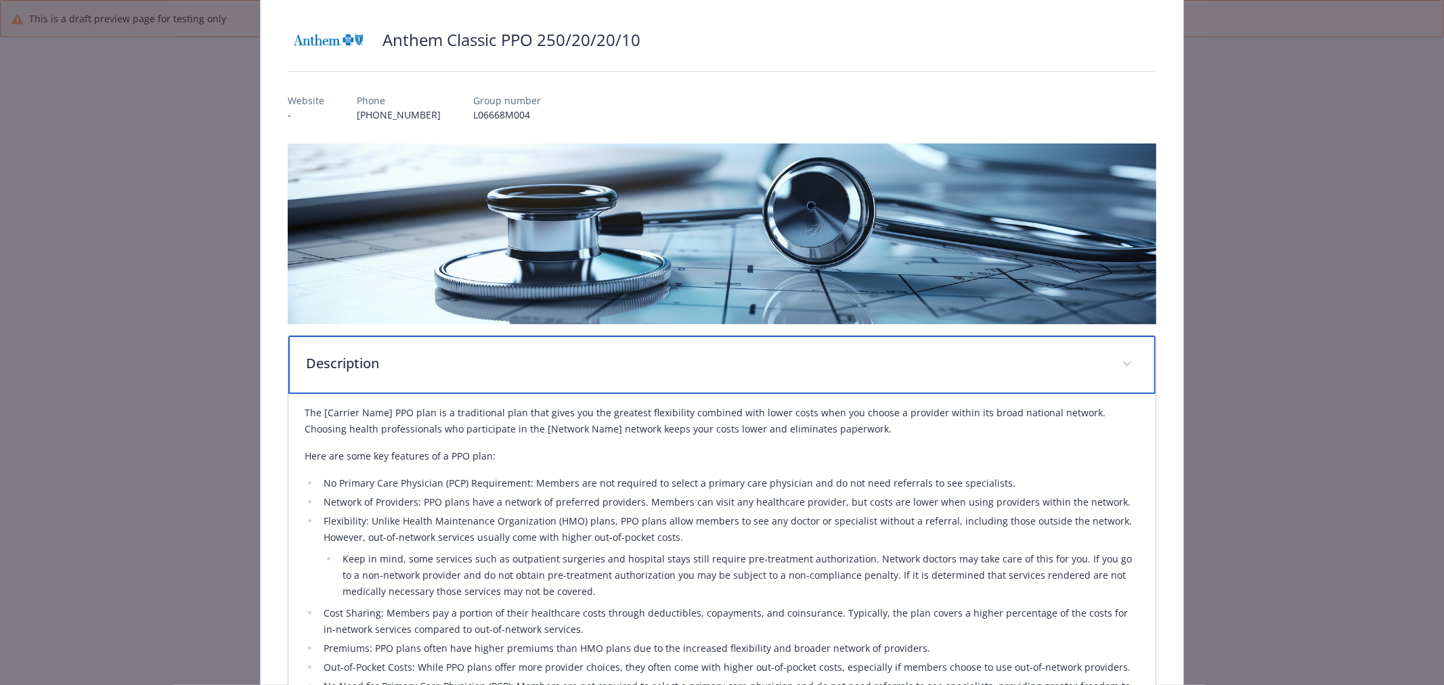
scroll to position [266, 0]
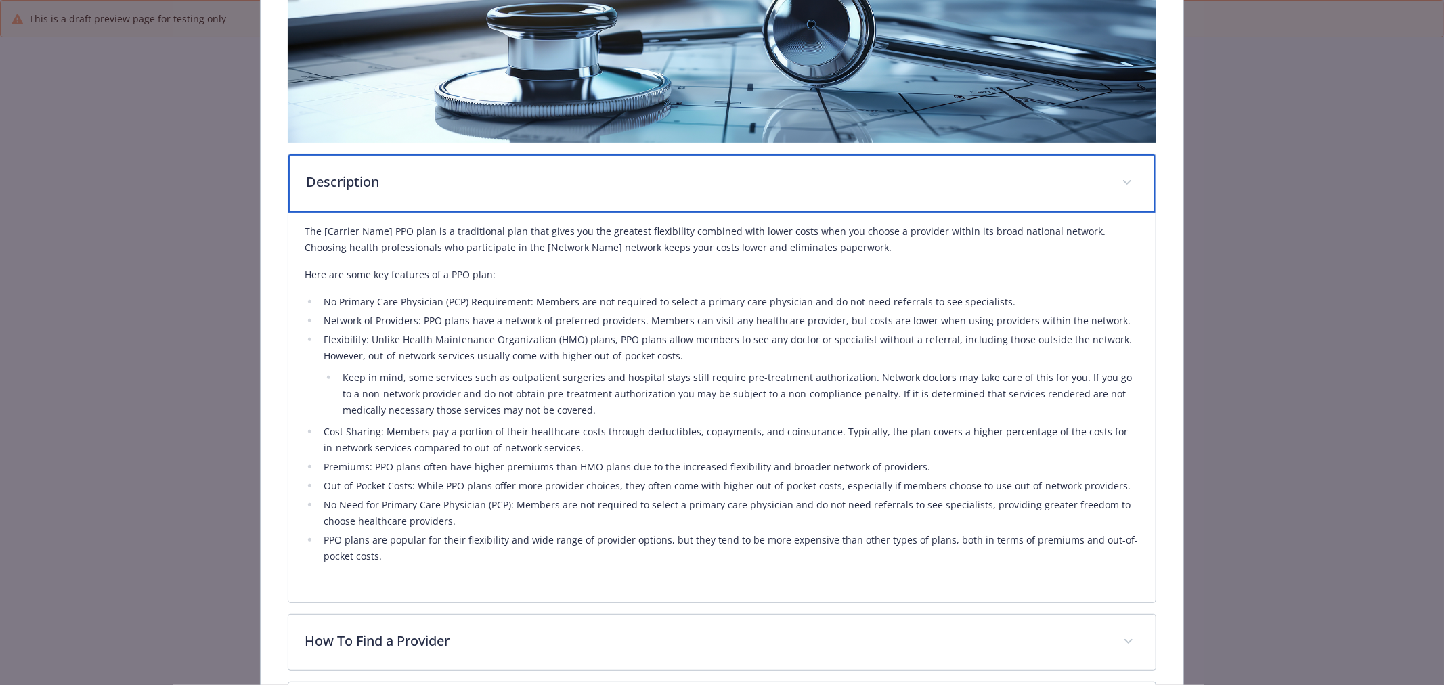
click at [516, 181] on p "Description" at bounding box center [705, 182] width 799 height 20
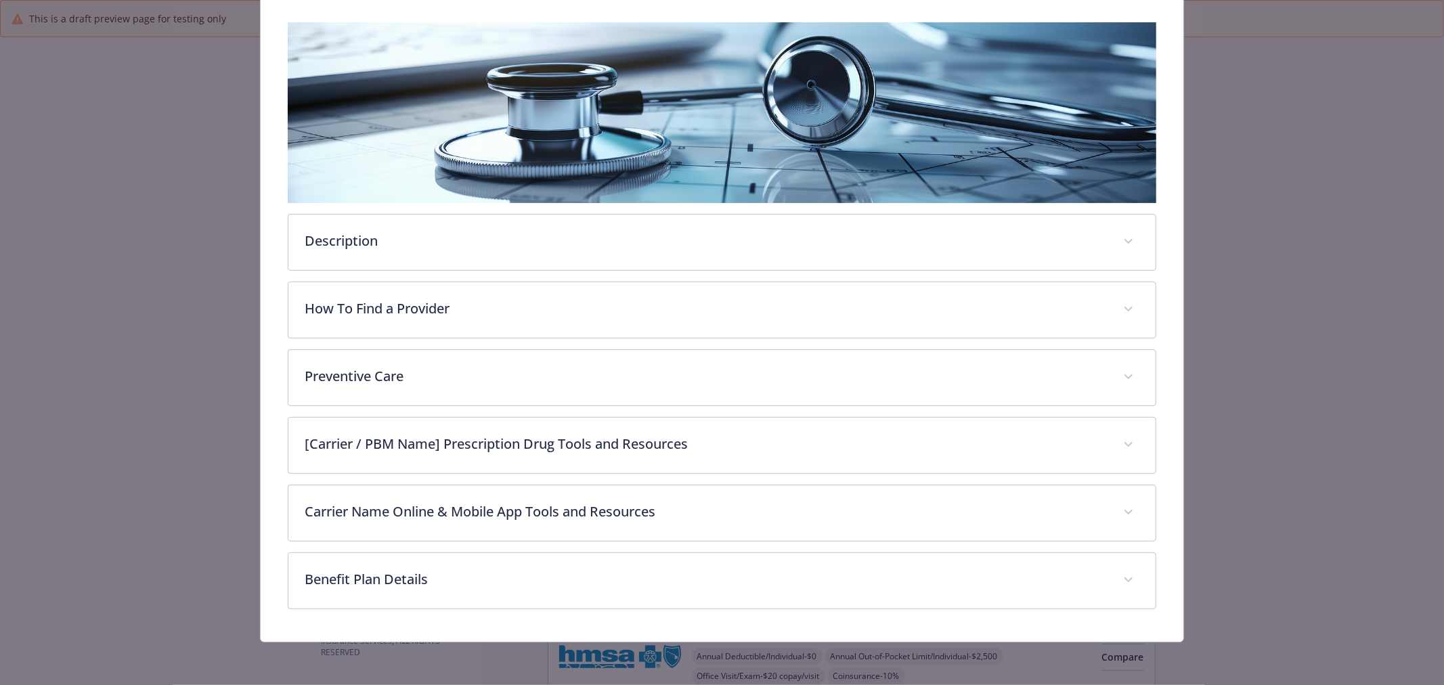
click at [516, 181] on img "details for plan Medical - Anthem Classic PPO 250/20/20/10 - Medical PPO" at bounding box center [722, 112] width 868 height 181
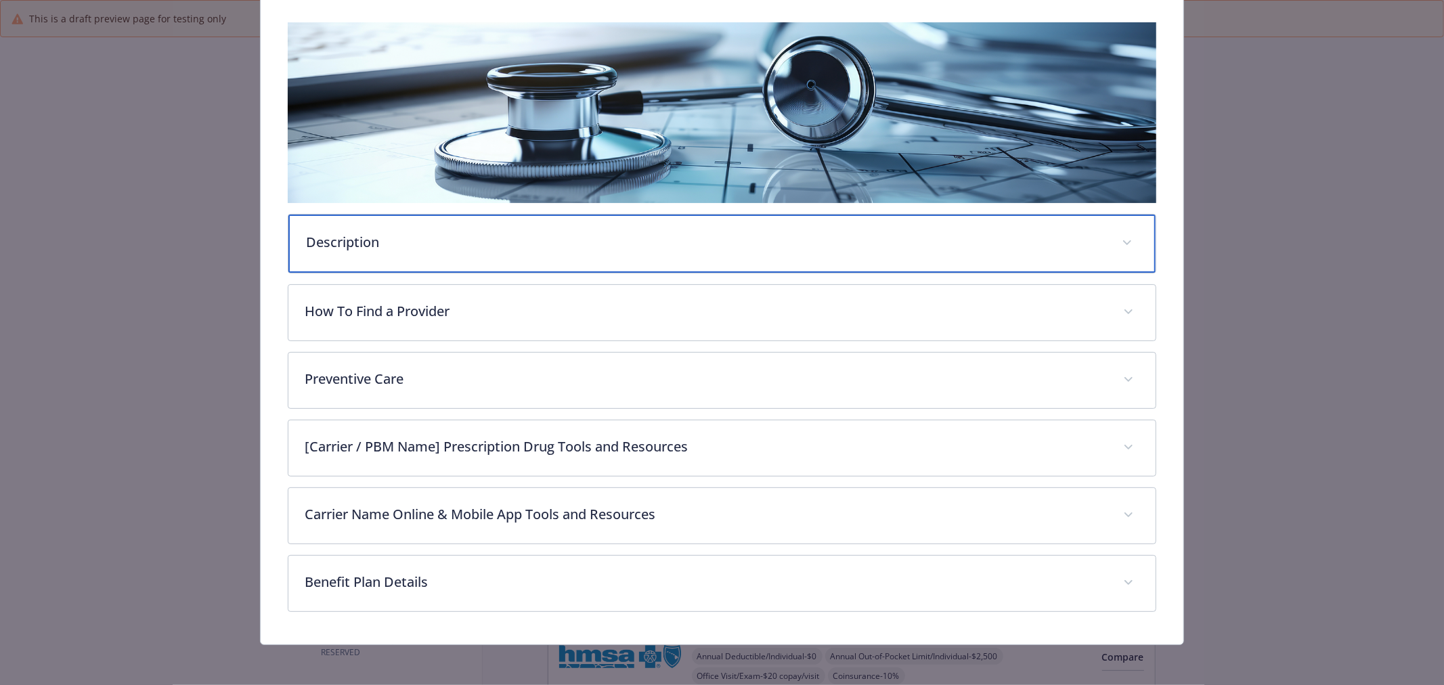
scroll to position [207, 0]
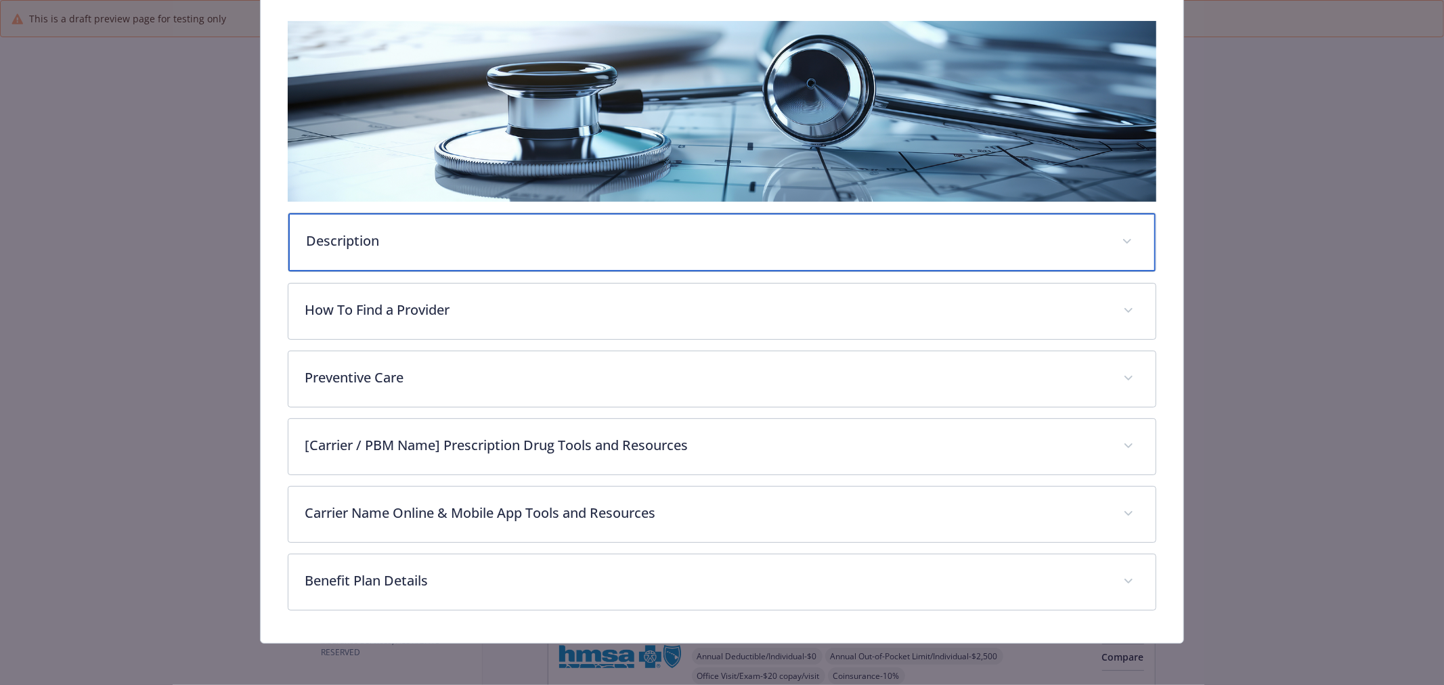
click at [515, 219] on div "Description" at bounding box center [721, 242] width 867 height 58
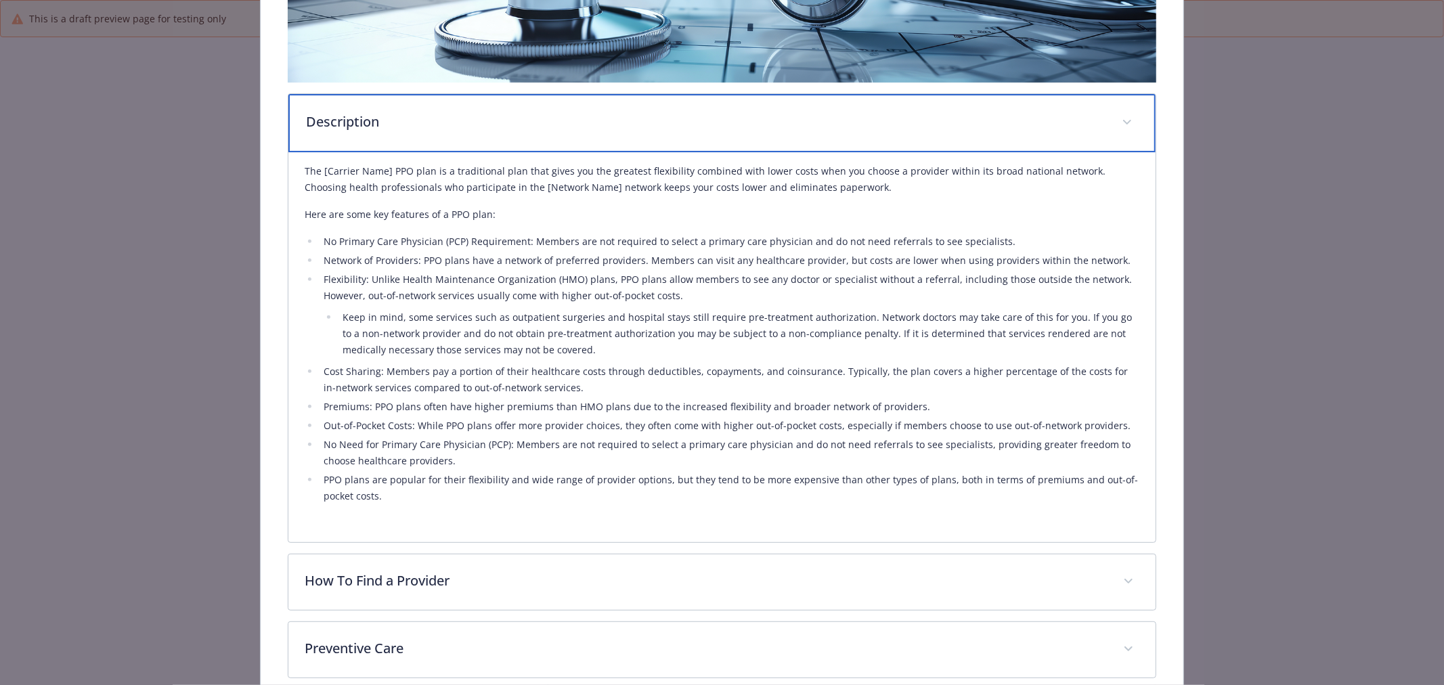
scroll to position [357, 0]
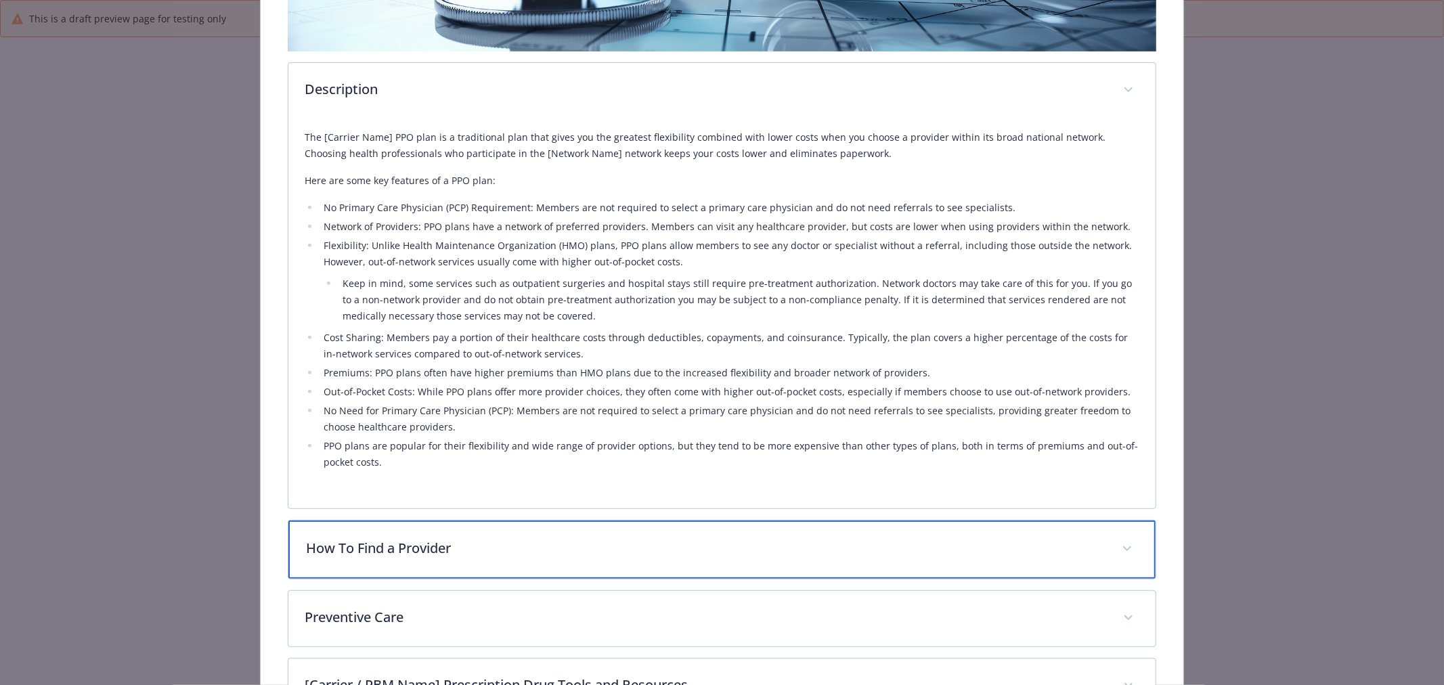
click at [542, 562] on div "How To Find a Provider" at bounding box center [721, 550] width 867 height 58
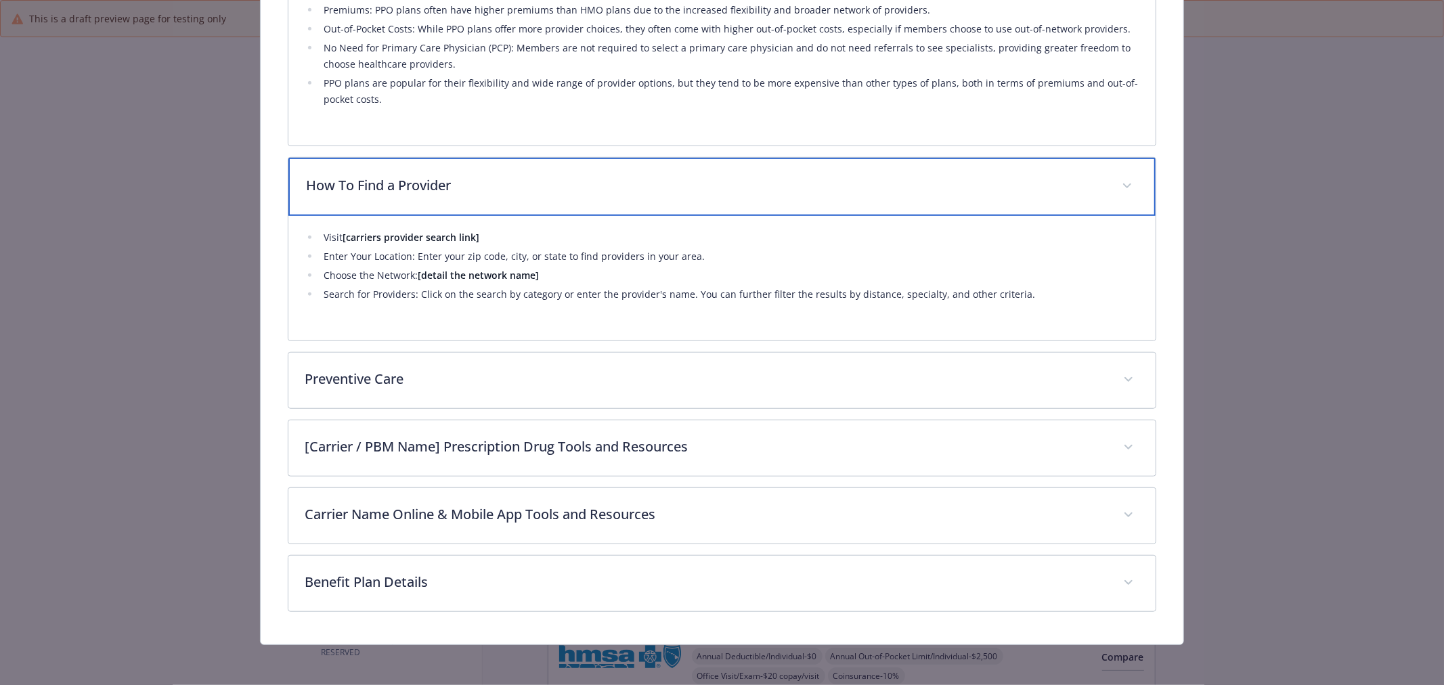
scroll to position [721, 0]
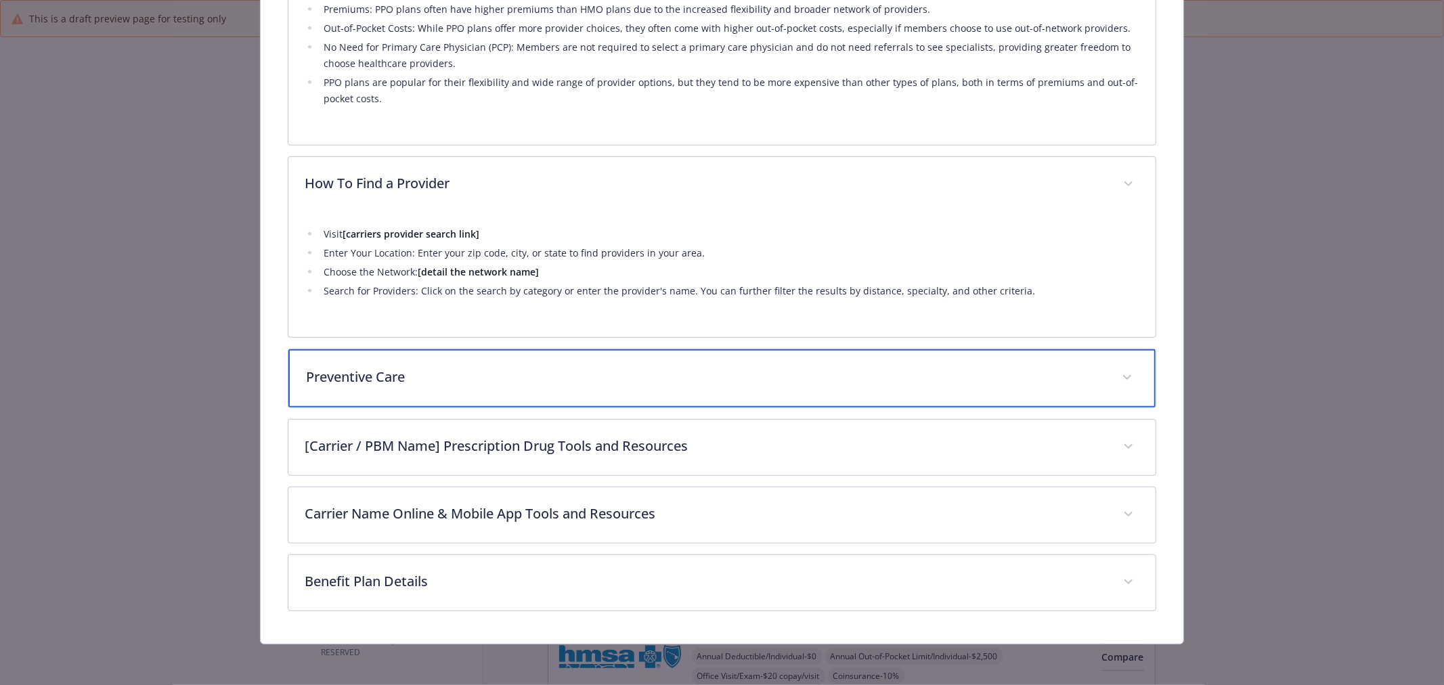
click at [576, 367] on p "Preventive Care" at bounding box center [705, 377] width 799 height 20
